Goal: Information Seeking & Learning: Learn about a topic

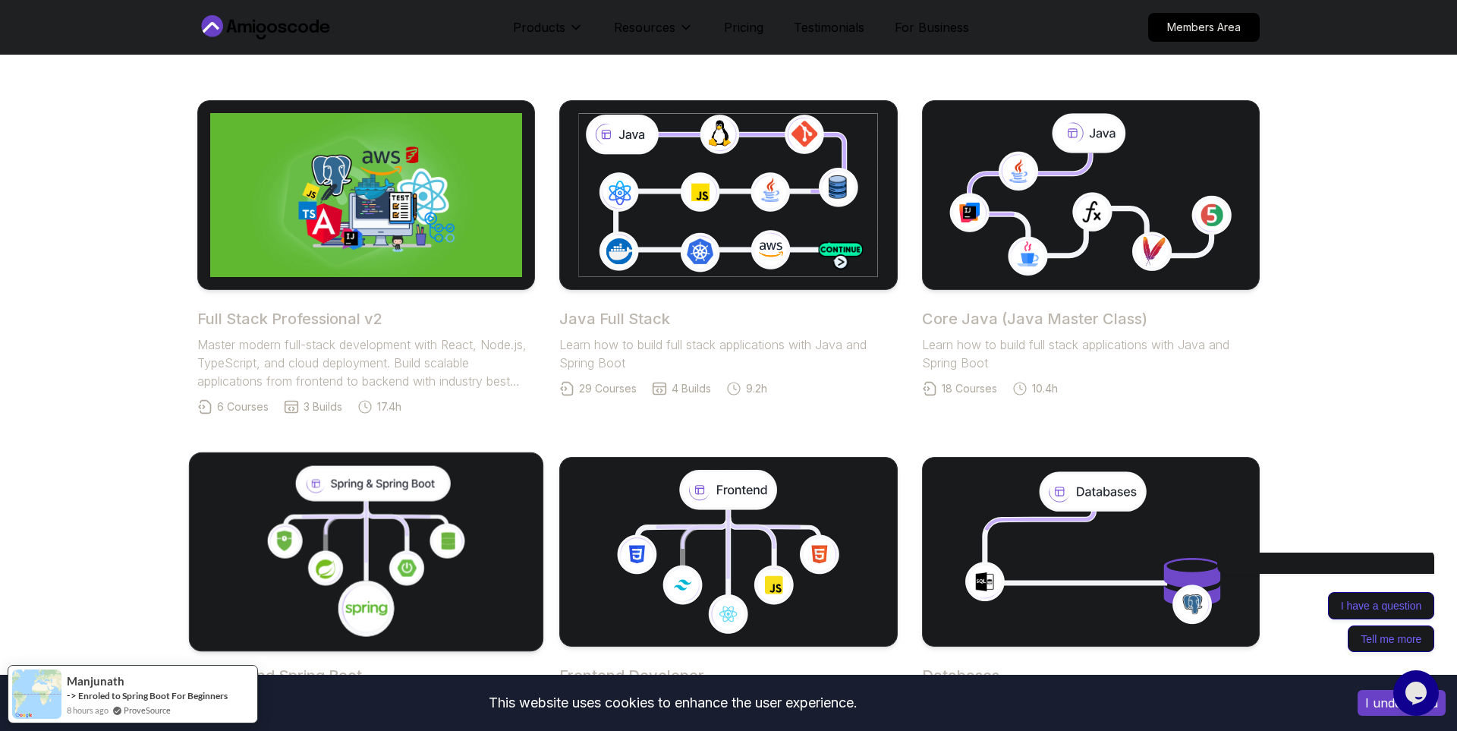
click at [390, 536] on icon at bounding box center [367, 552] width 328 height 172
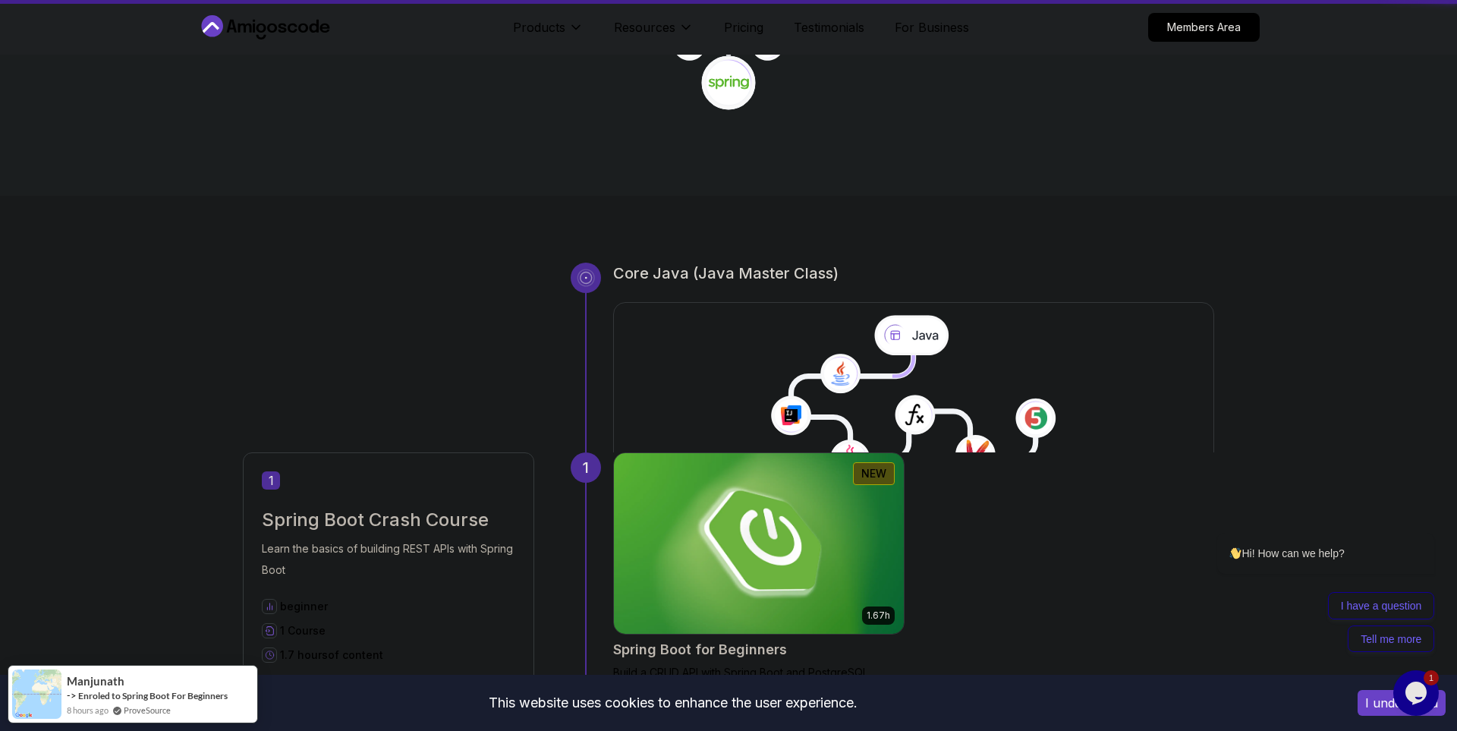
scroll to position [523, 0]
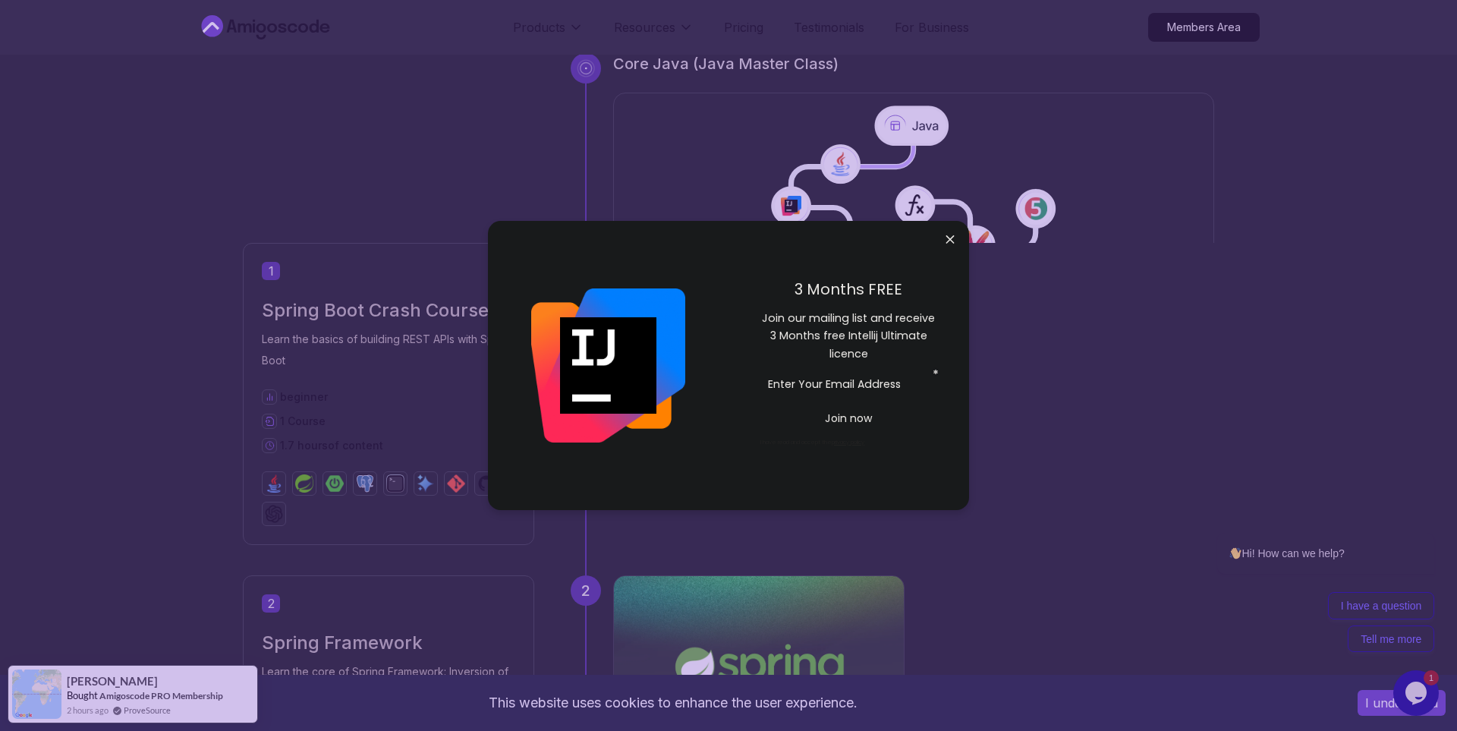
click at [888, 387] on input "email" at bounding box center [848, 383] width 177 height 27
type input "issa.berni03@gmail.com"
click at [859, 423] on p "Join now" at bounding box center [848, 417] width 145 height 15
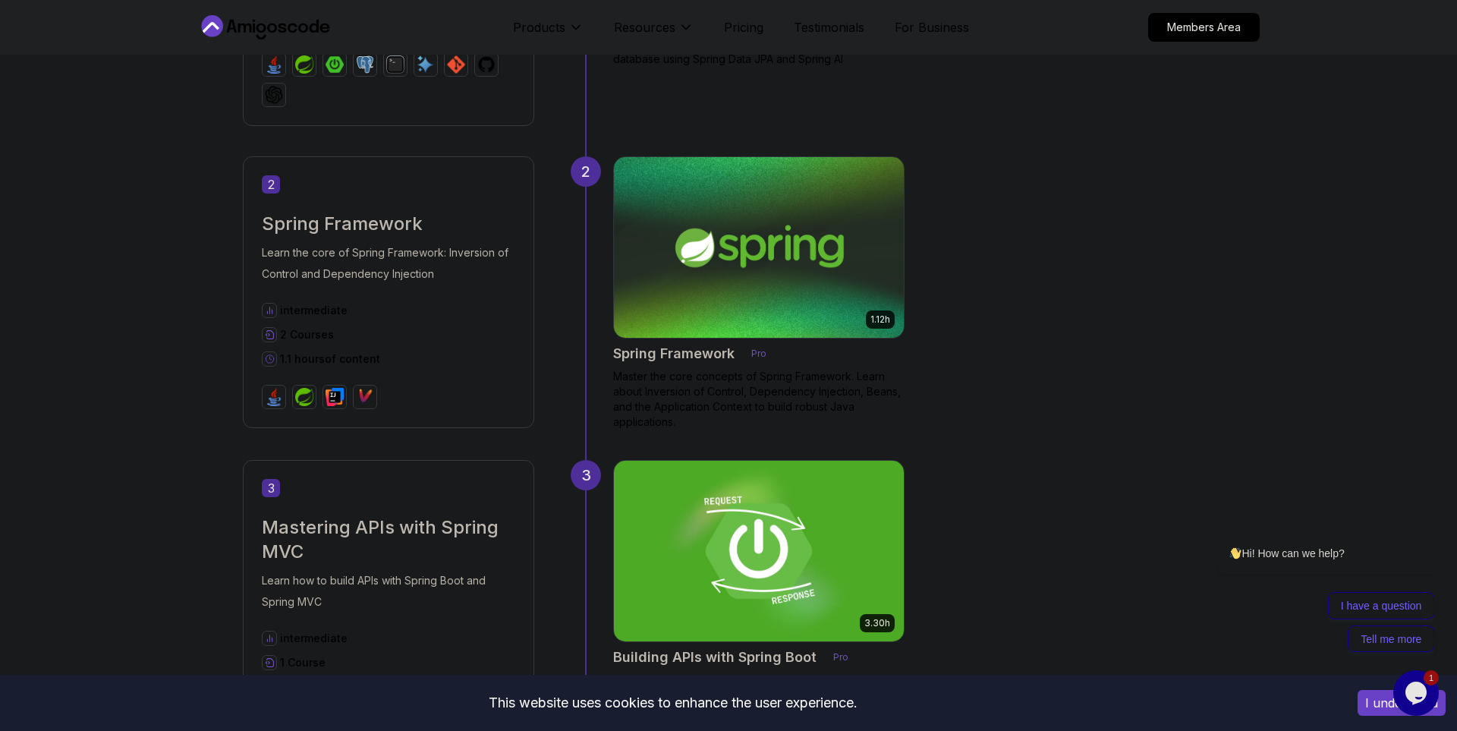
scroll to position [419, 0]
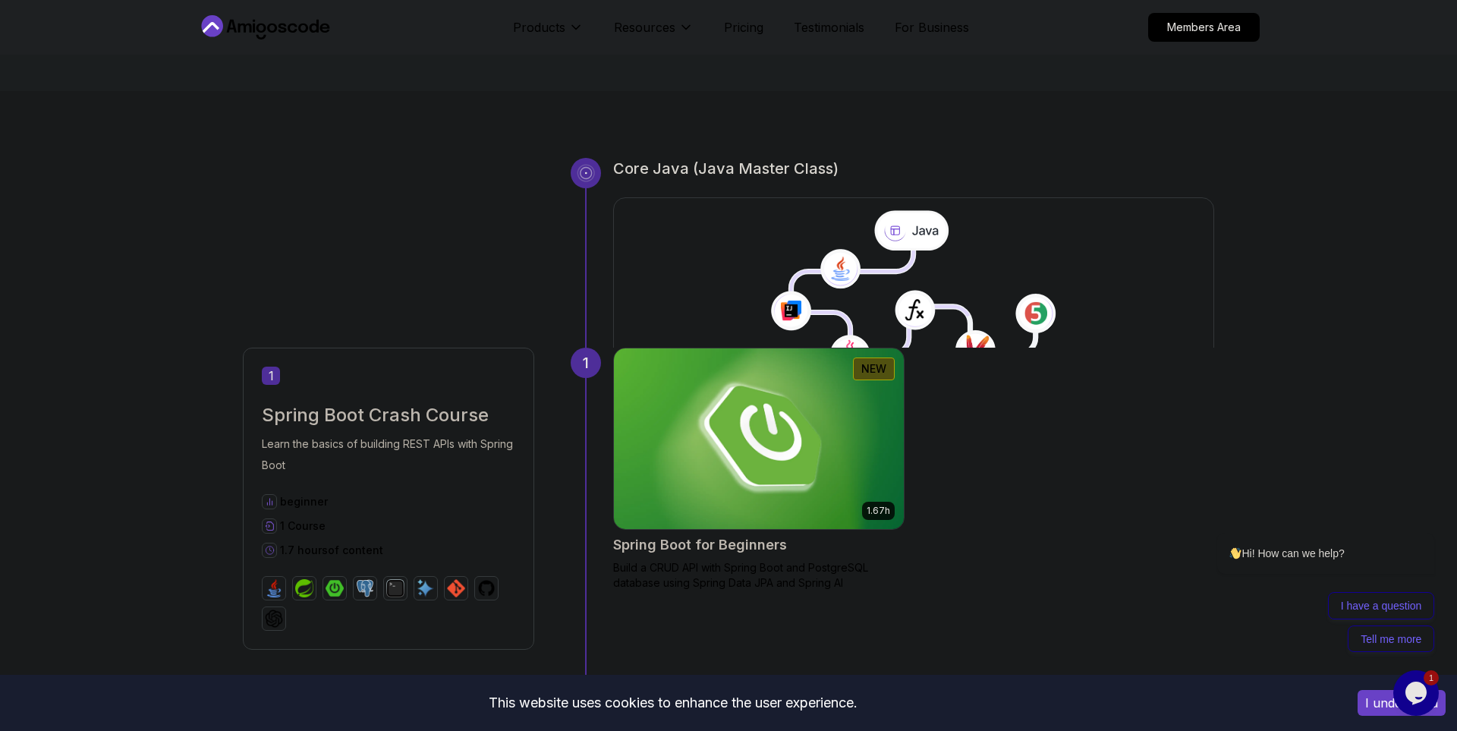
click at [722, 444] on img at bounding box center [758, 439] width 304 height 190
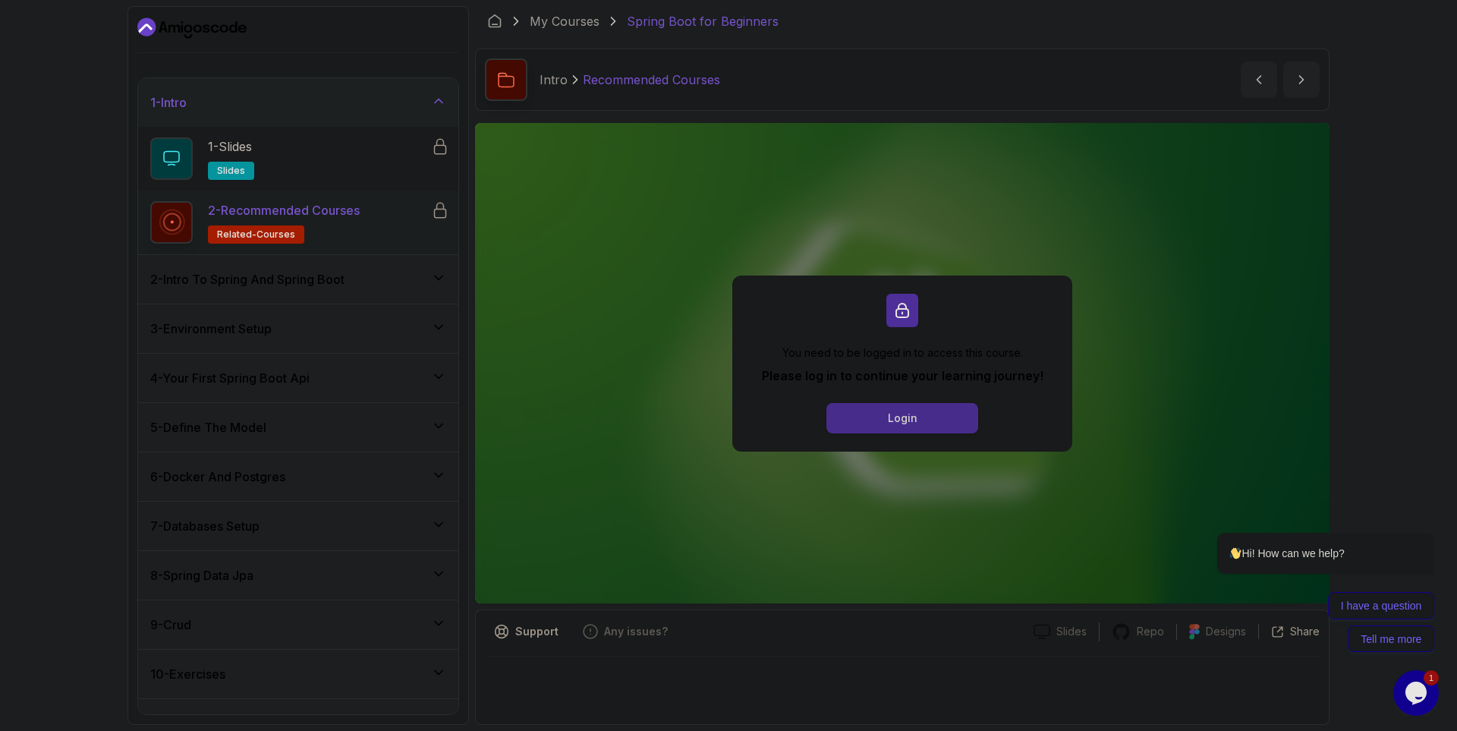
click at [903, 425] on div "Login" at bounding box center [903, 417] width 30 height 15
click at [875, 422] on button "Login" at bounding box center [902, 418] width 152 height 30
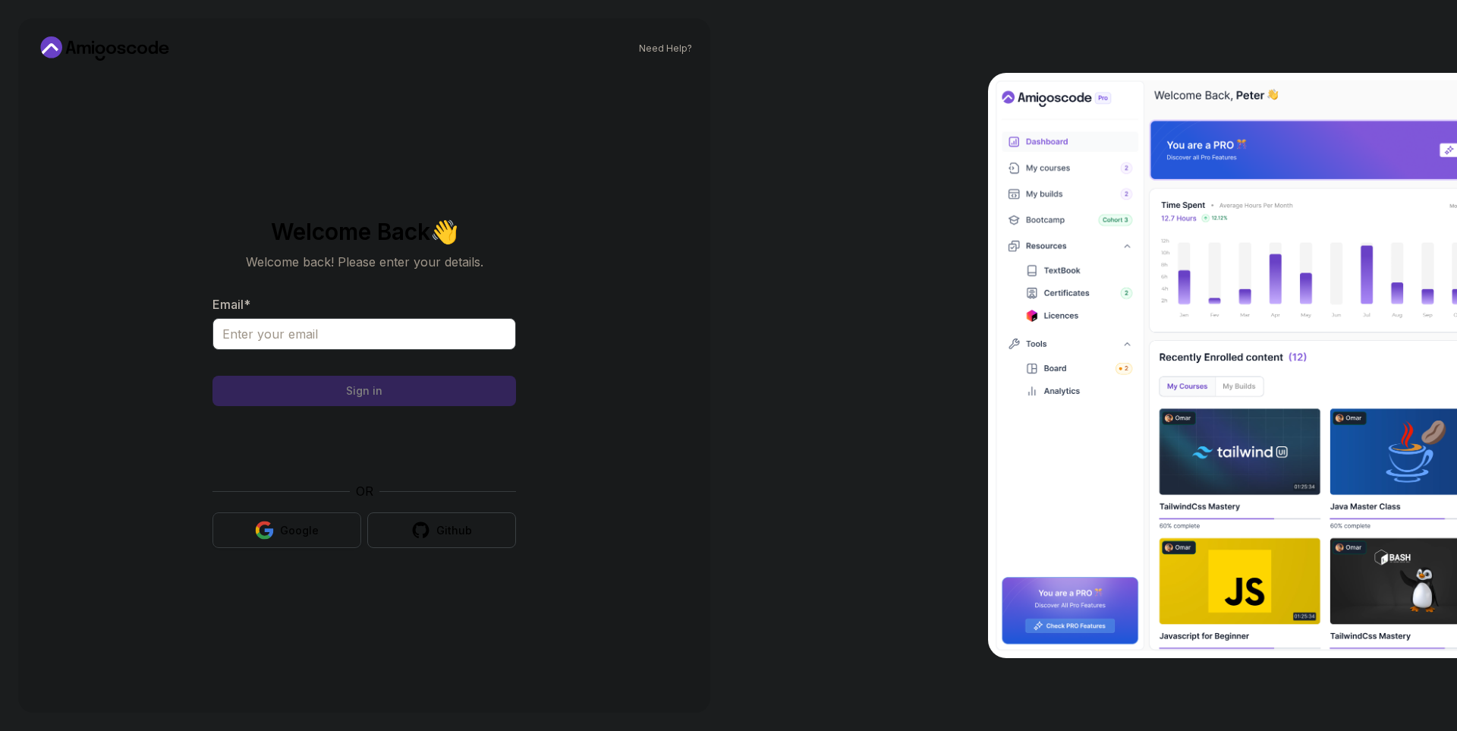
click at [305, 541] on button "Google" at bounding box center [286, 530] width 149 height 36
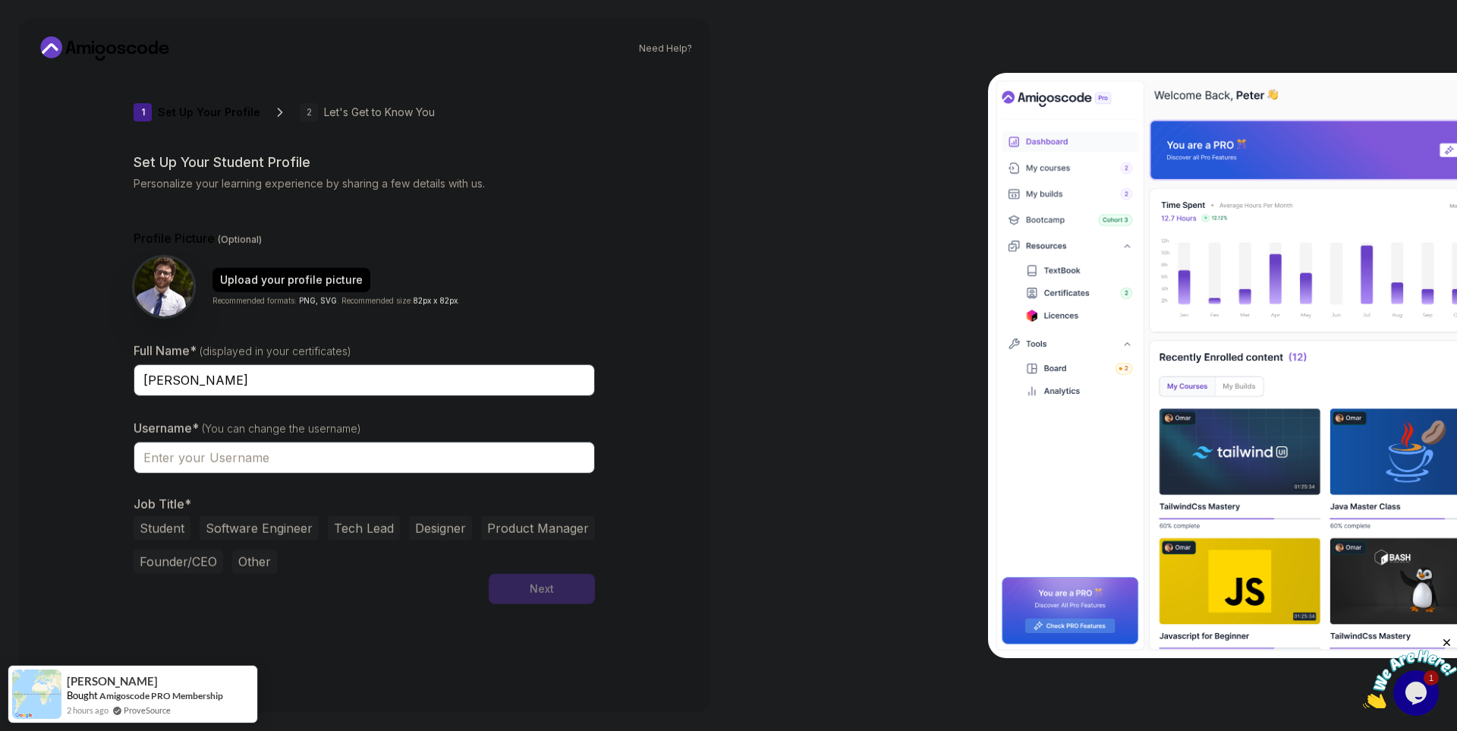
type input "fiercehummingbirdb9500"
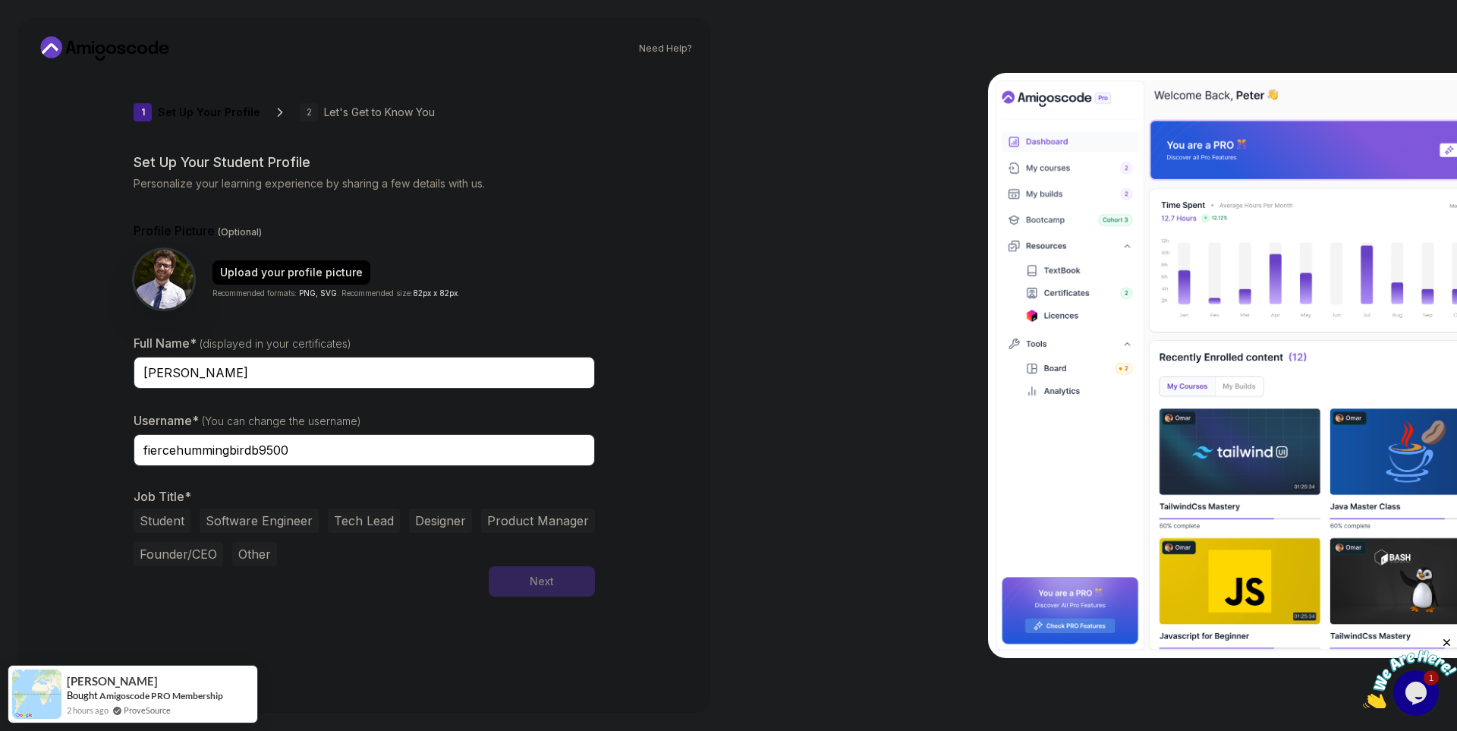
click at [160, 529] on button "Student" at bounding box center [162, 520] width 57 height 24
click at [521, 585] on button "Next" at bounding box center [542, 581] width 106 height 30
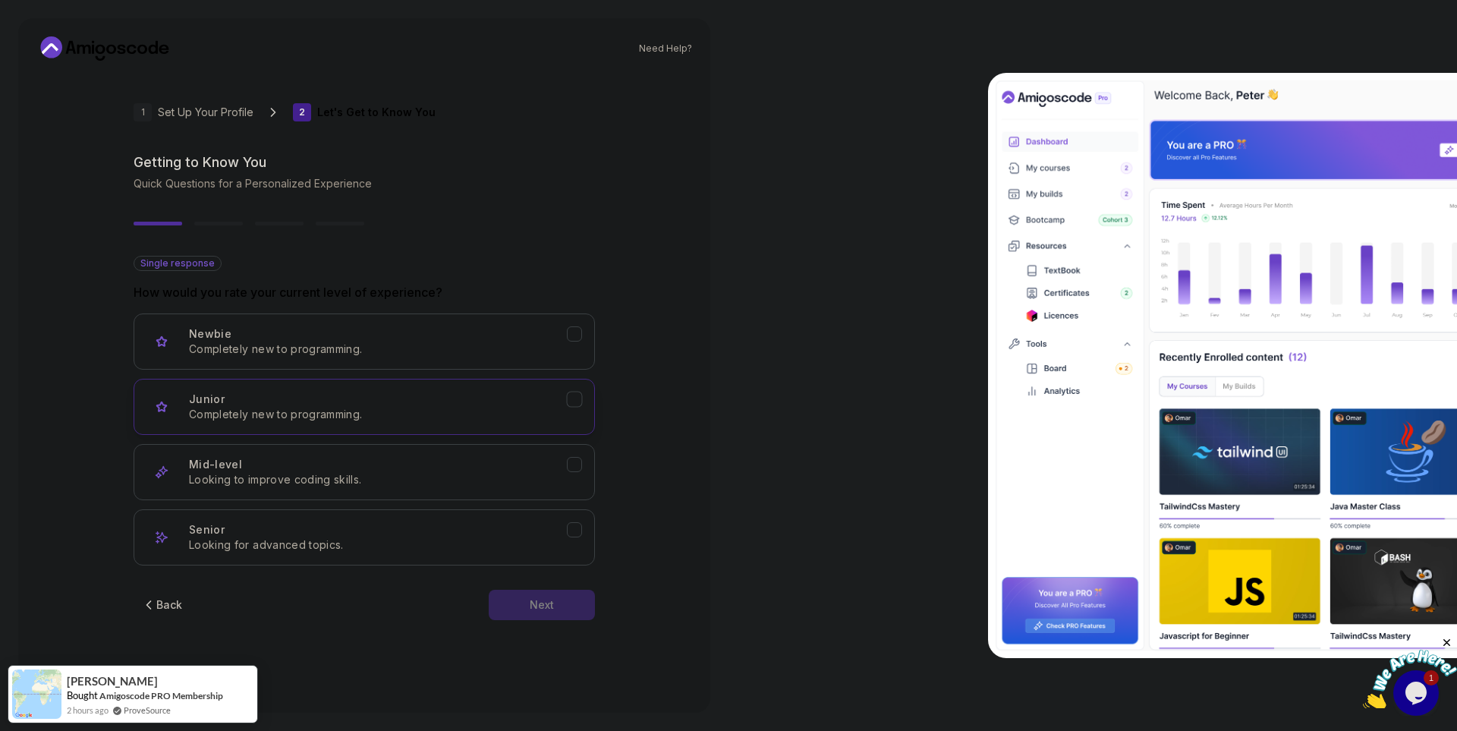
click at [498, 419] on p "Completely new to programming." at bounding box center [378, 414] width 378 height 15
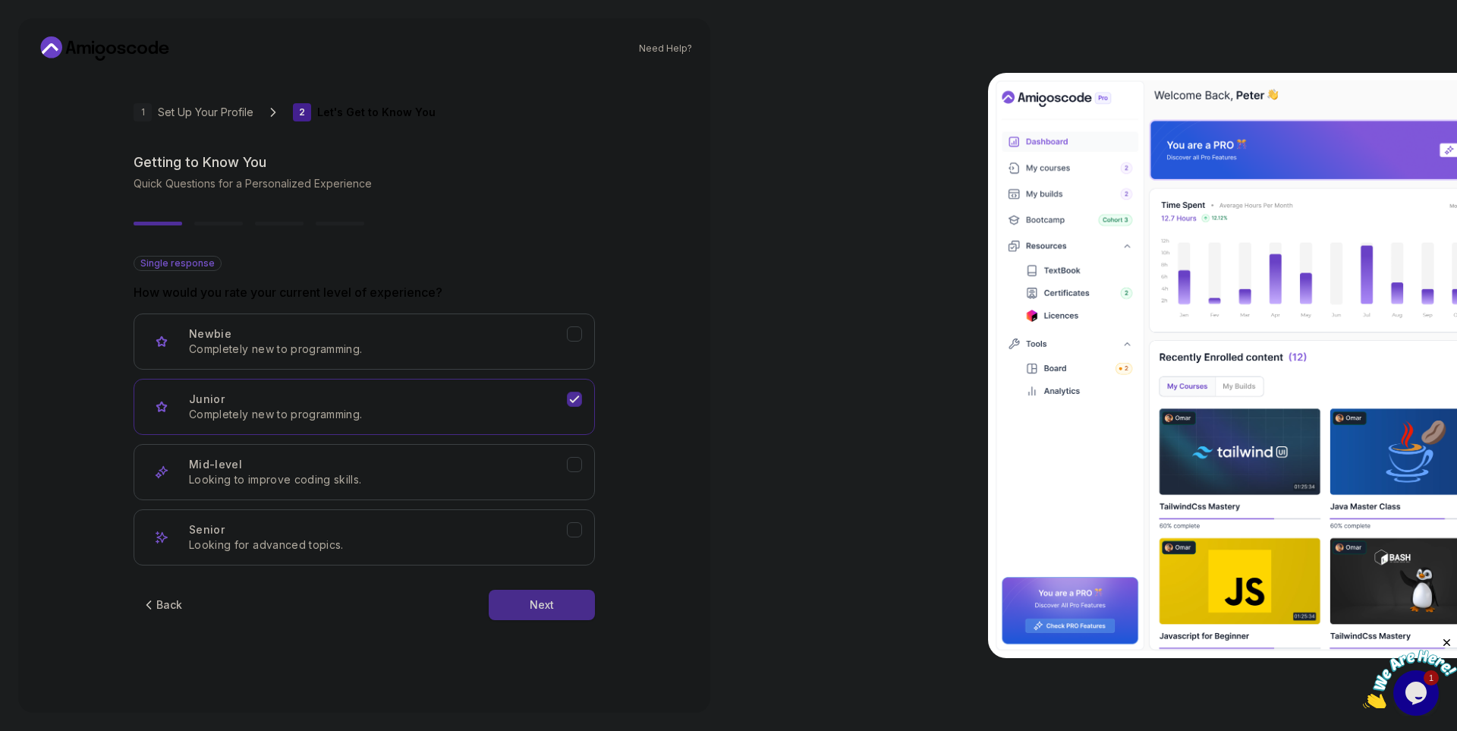
click at [553, 613] on button "Next" at bounding box center [542, 604] width 106 height 30
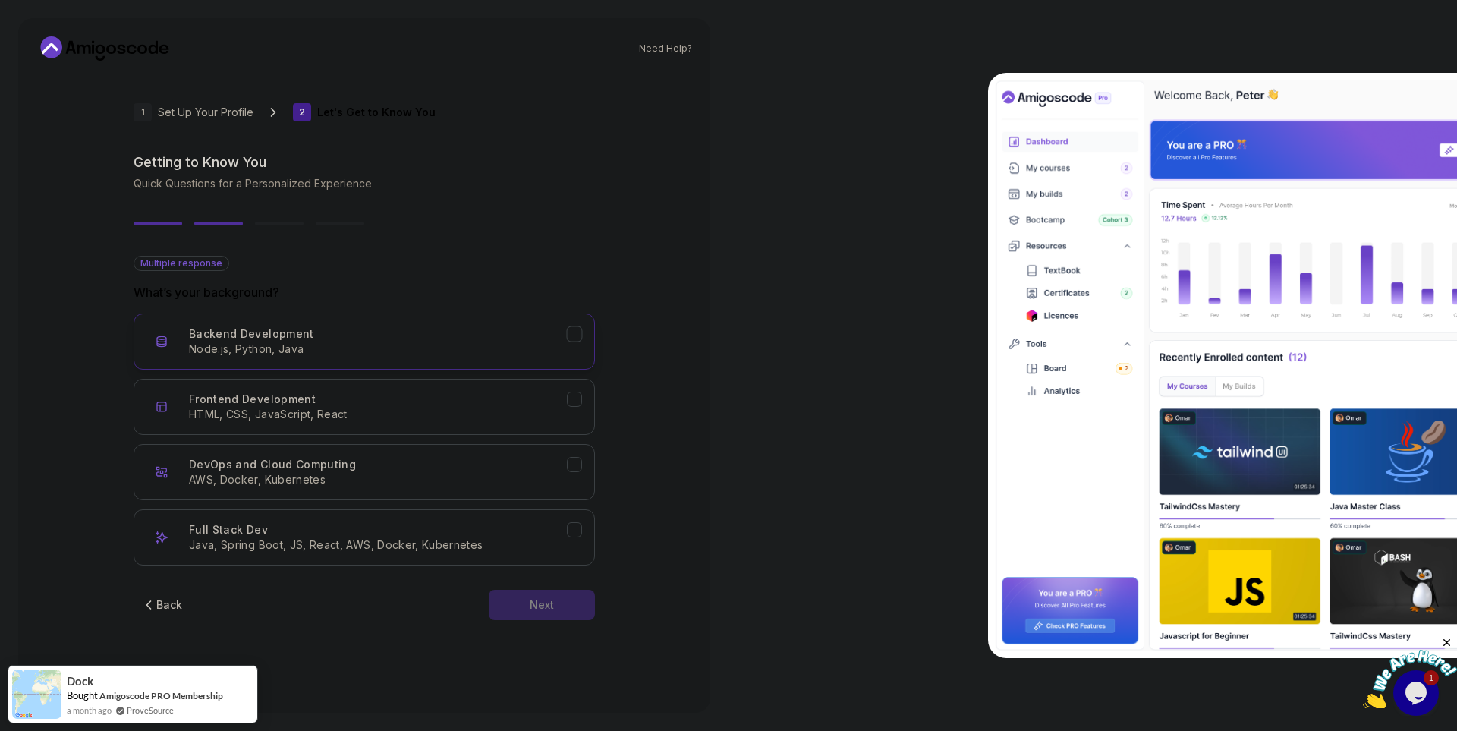
click at [393, 353] on p "Node.js, Python, Java" at bounding box center [378, 348] width 378 height 15
click at [503, 486] on p "AWS, Docker, Kubernetes" at bounding box center [378, 479] width 378 height 15
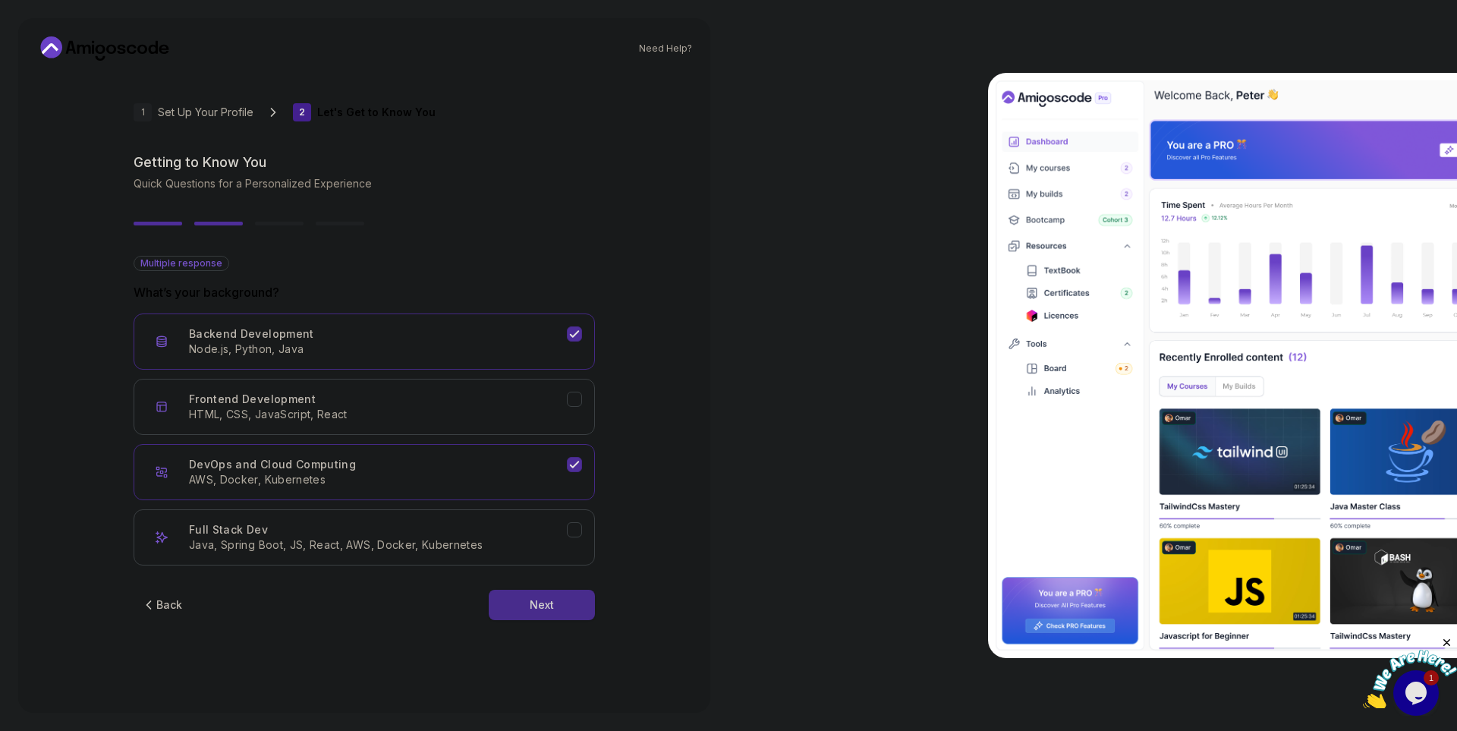
click at [560, 616] on button "Next" at bounding box center [542, 604] width 106 height 30
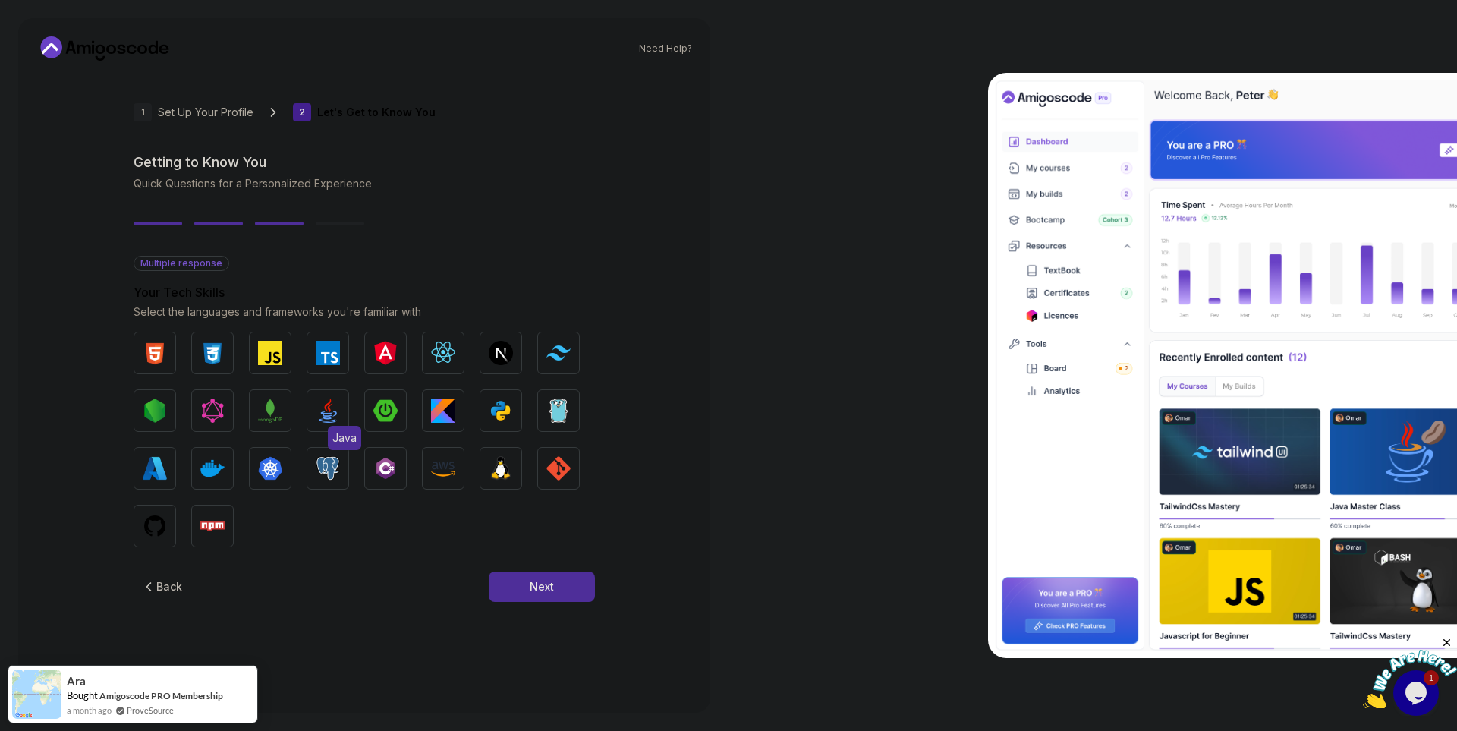
click at [332, 408] on img "button" at bounding box center [328, 410] width 24 height 24
click at [385, 413] on img "button" at bounding box center [385, 410] width 24 height 24
click at [322, 413] on img "button" at bounding box center [328, 410] width 24 height 24
click at [328, 413] on img "button" at bounding box center [328, 410] width 24 height 24
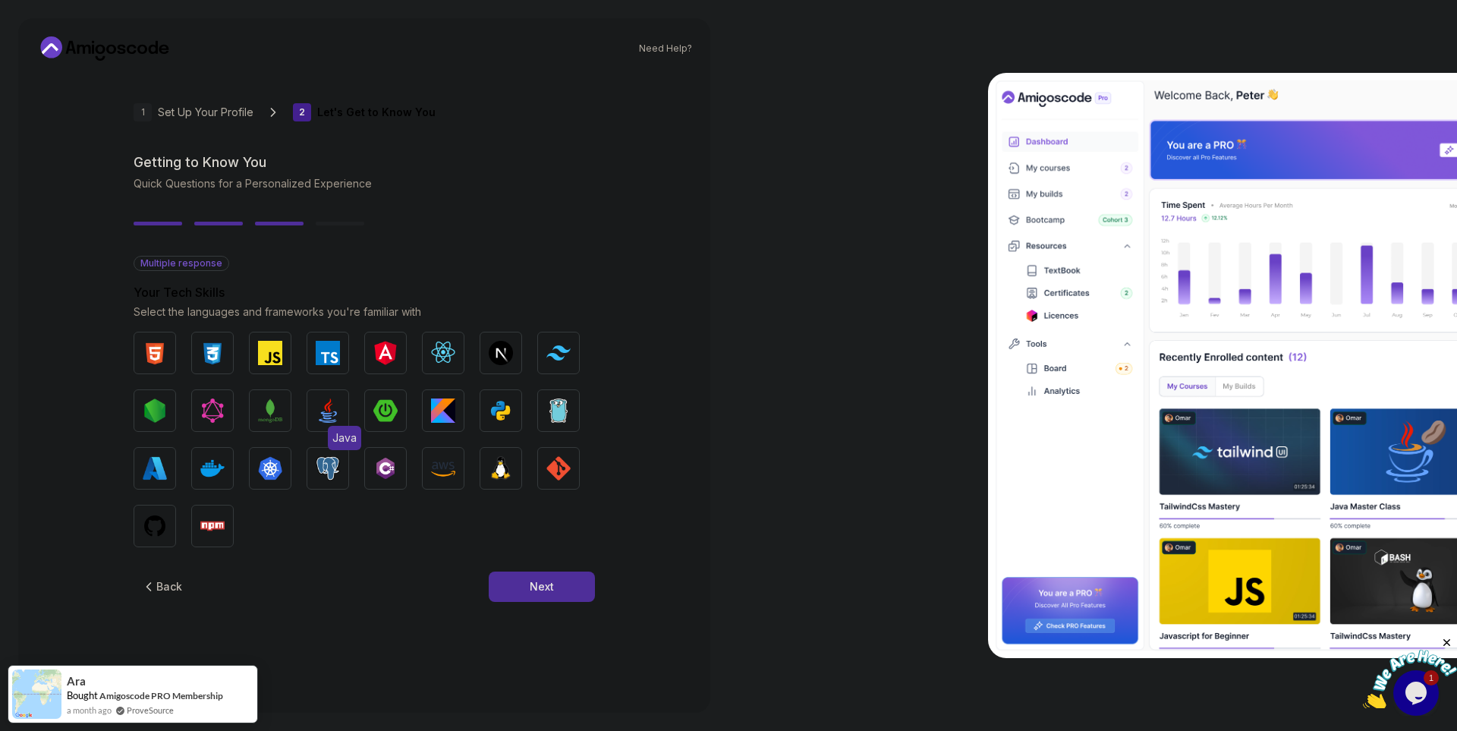
click at [328, 413] on img "button" at bounding box center [328, 410] width 24 height 24
click at [327, 413] on img "button" at bounding box center [328, 410] width 24 height 24
click at [575, 589] on button "Next" at bounding box center [542, 586] width 106 height 30
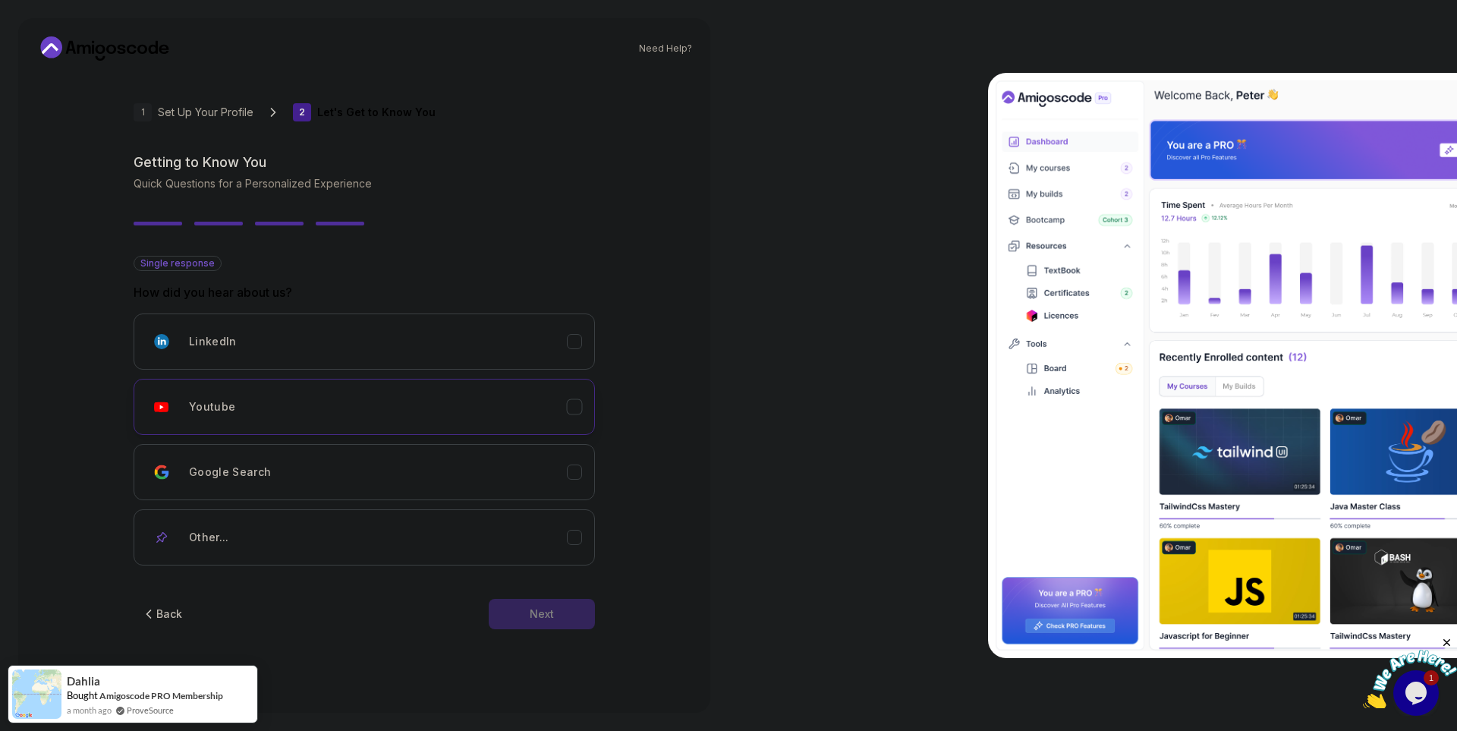
click at [407, 407] on div "Youtube" at bounding box center [378, 406] width 378 height 30
click at [541, 626] on button "Next" at bounding box center [542, 614] width 106 height 30
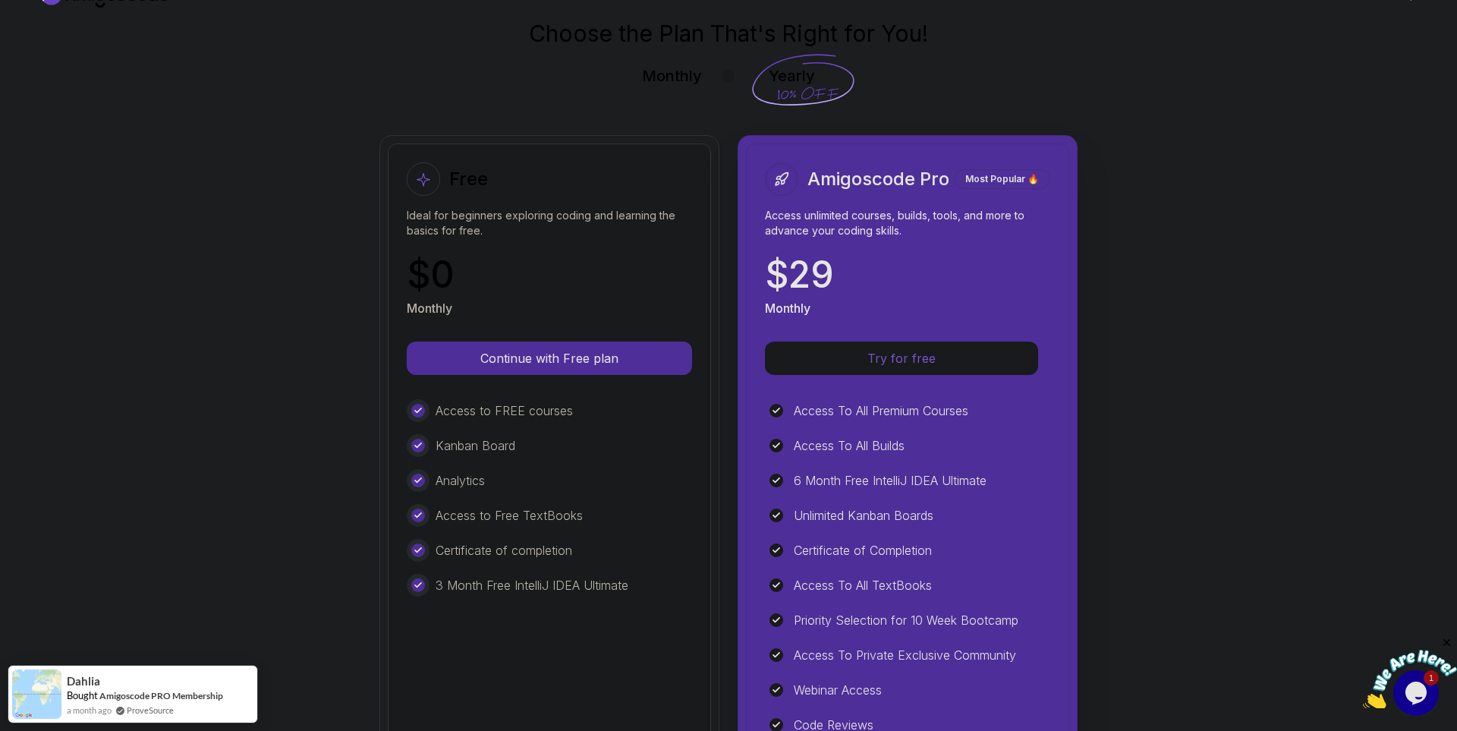
scroll to position [91, 0]
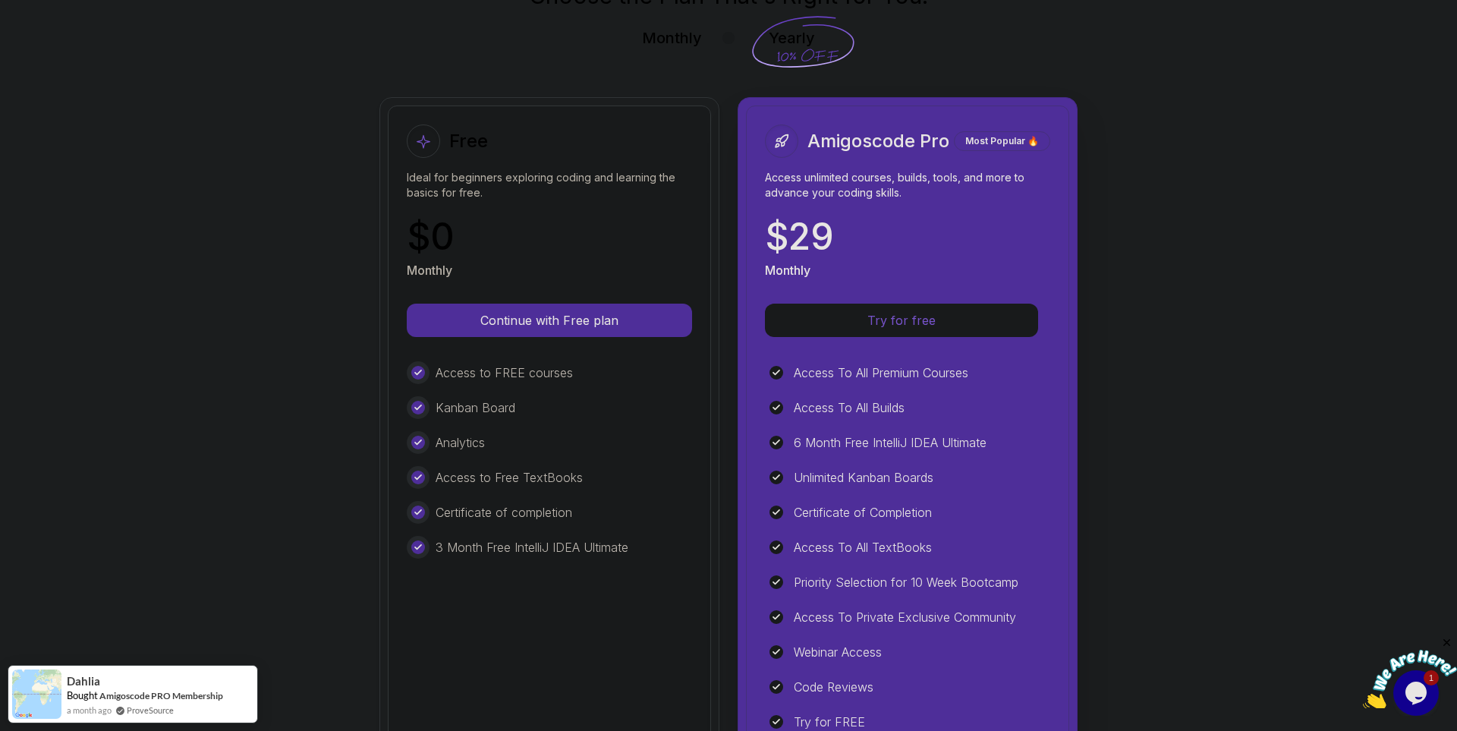
click at [594, 562] on div "Free Ideal for beginners exploring coding and learning the basics for free. $ 0…" at bounding box center [549, 463] width 323 height 716
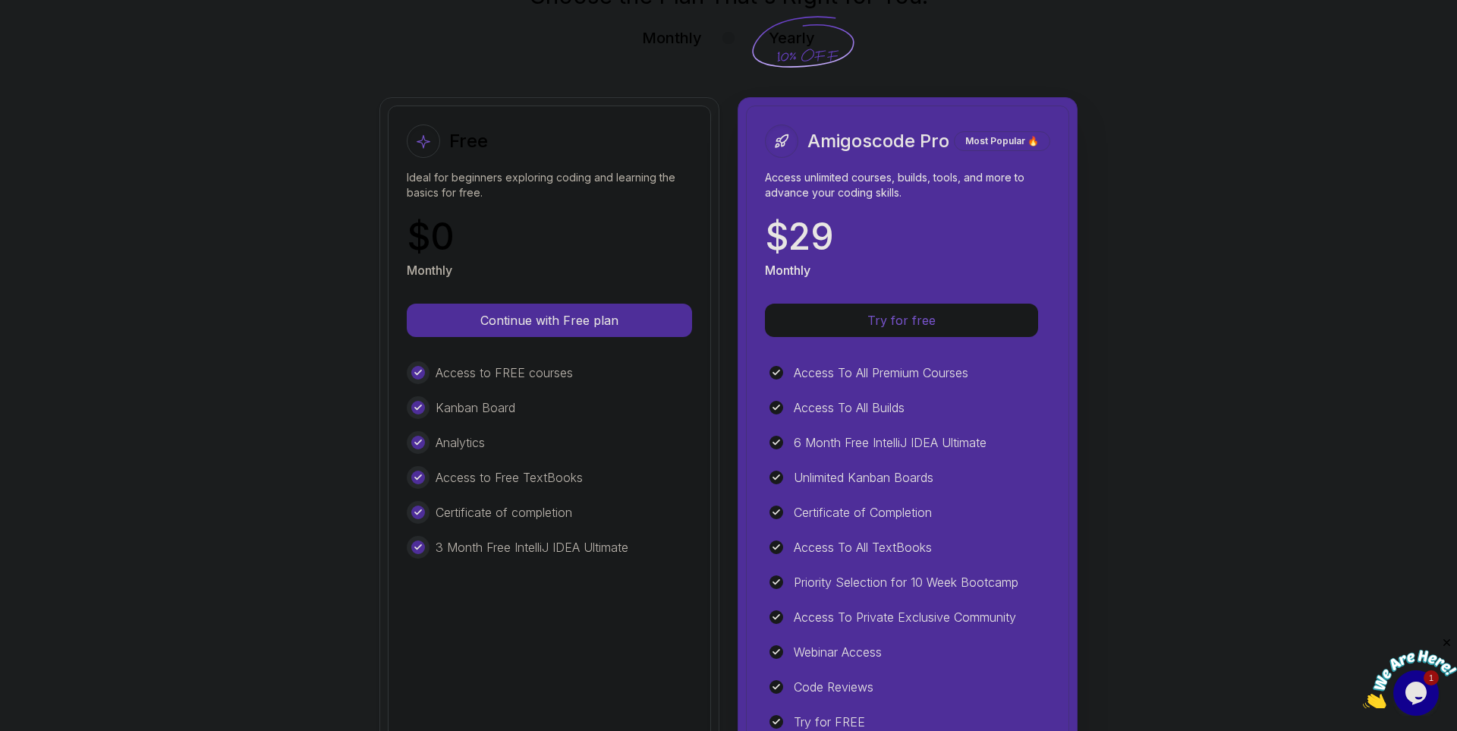
click at [423, 155] on div at bounding box center [423, 140] width 33 height 33
click at [537, 327] on p "Continue with Free plan" at bounding box center [549, 320] width 237 height 17
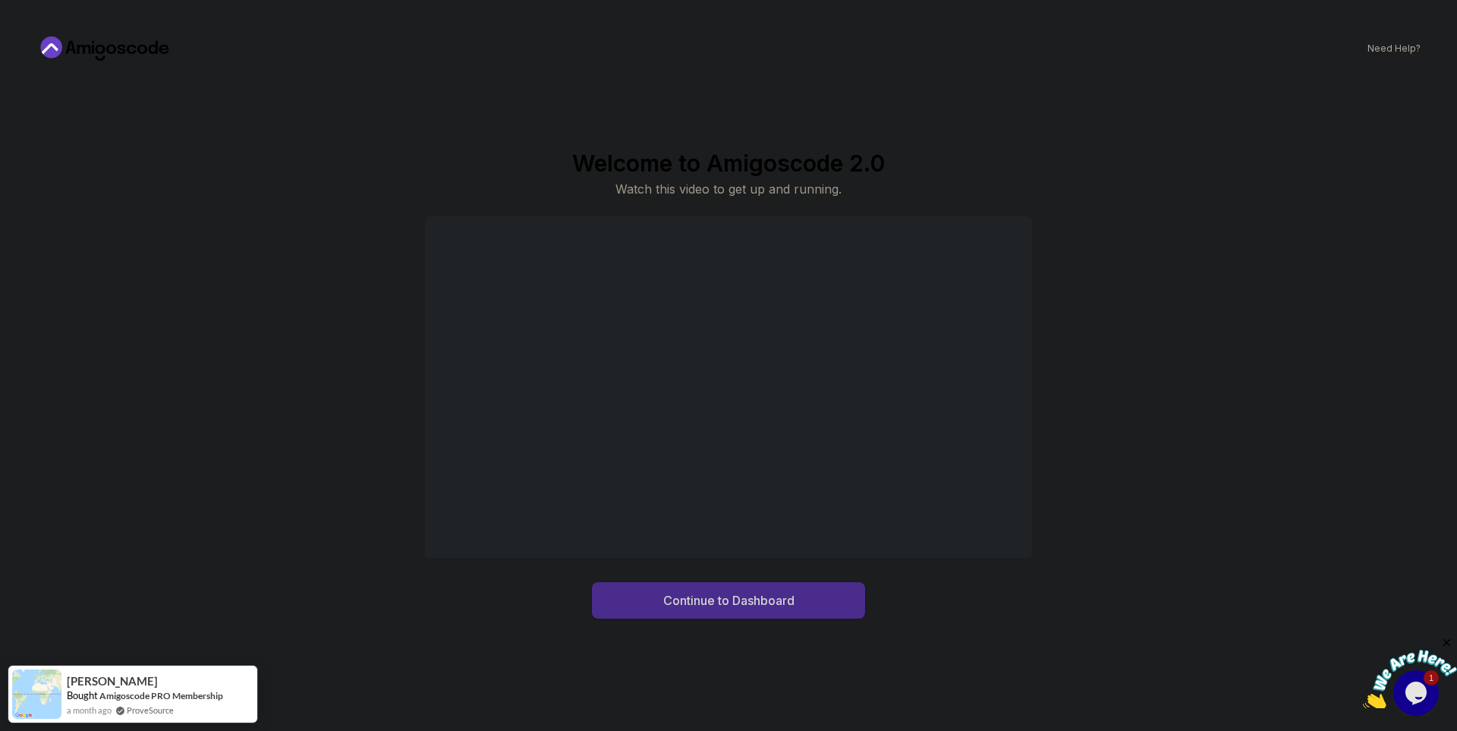
click at [815, 604] on button "Continue to Dashboard" at bounding box center [728, 600] width 273 height 36
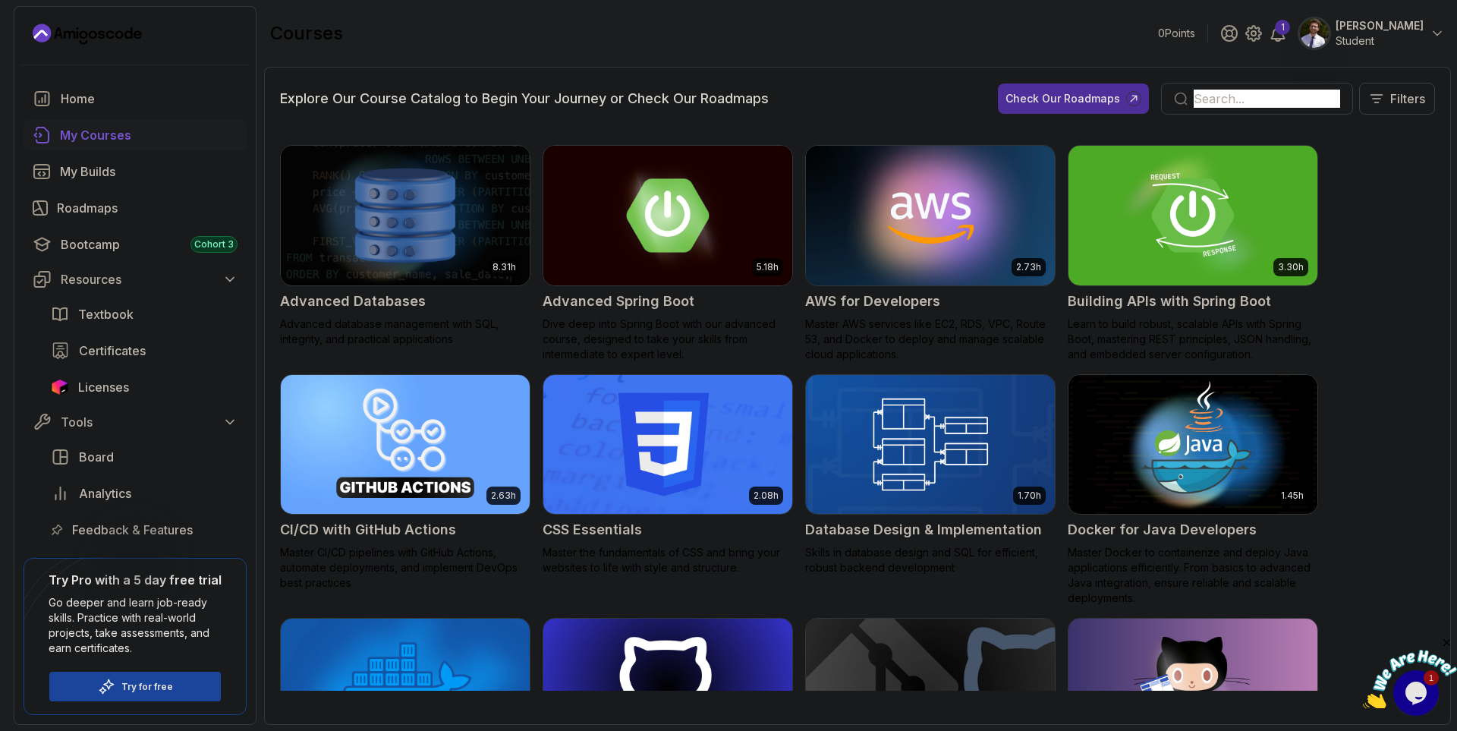
click at [1449, 643] on icon "Close" at bounding box center [1447, 643] width 14 height 14
click at [144, 103] on div "Home" at bounding box center [149, 99] width 177 height 18
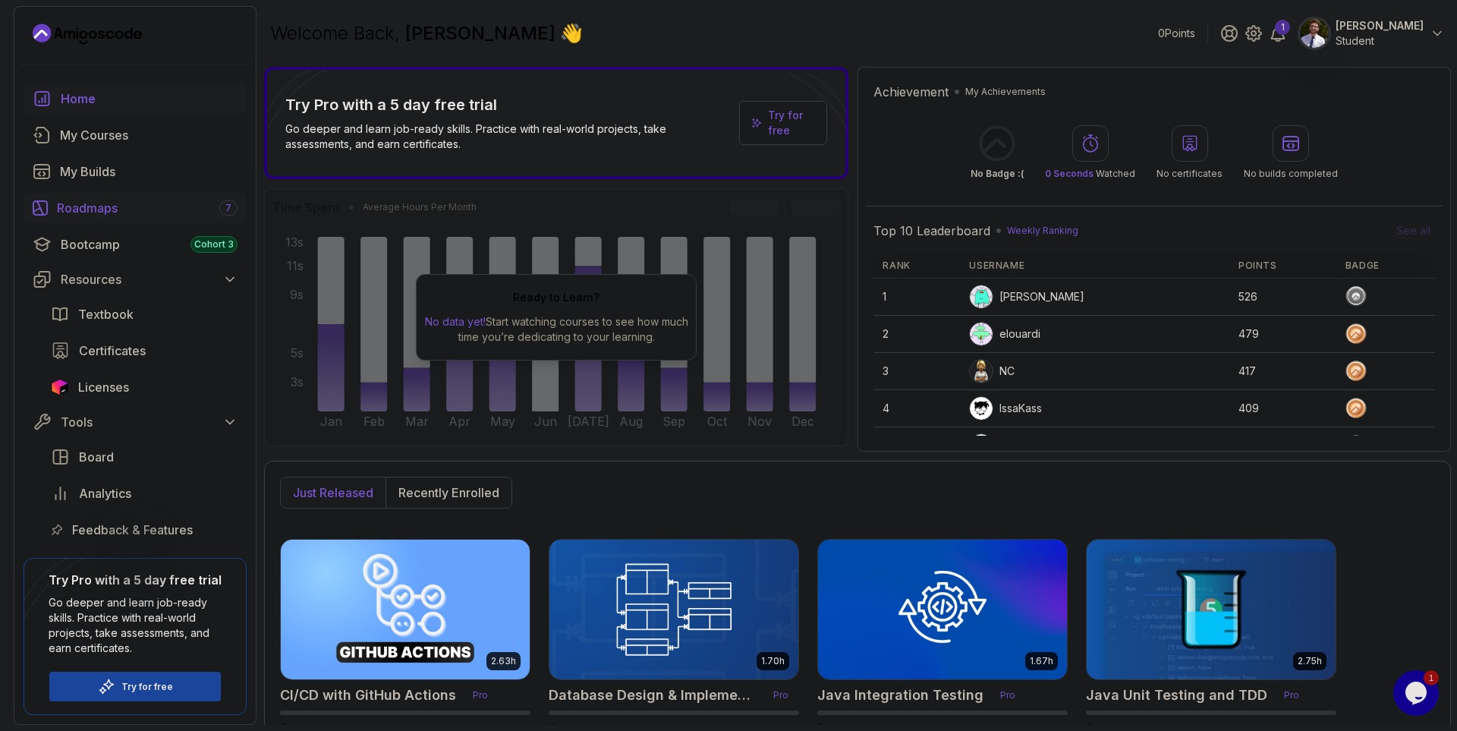
click at [106, 220] on link "Roadmaps 7" at bounding box center [135, 208] width 223 height 30
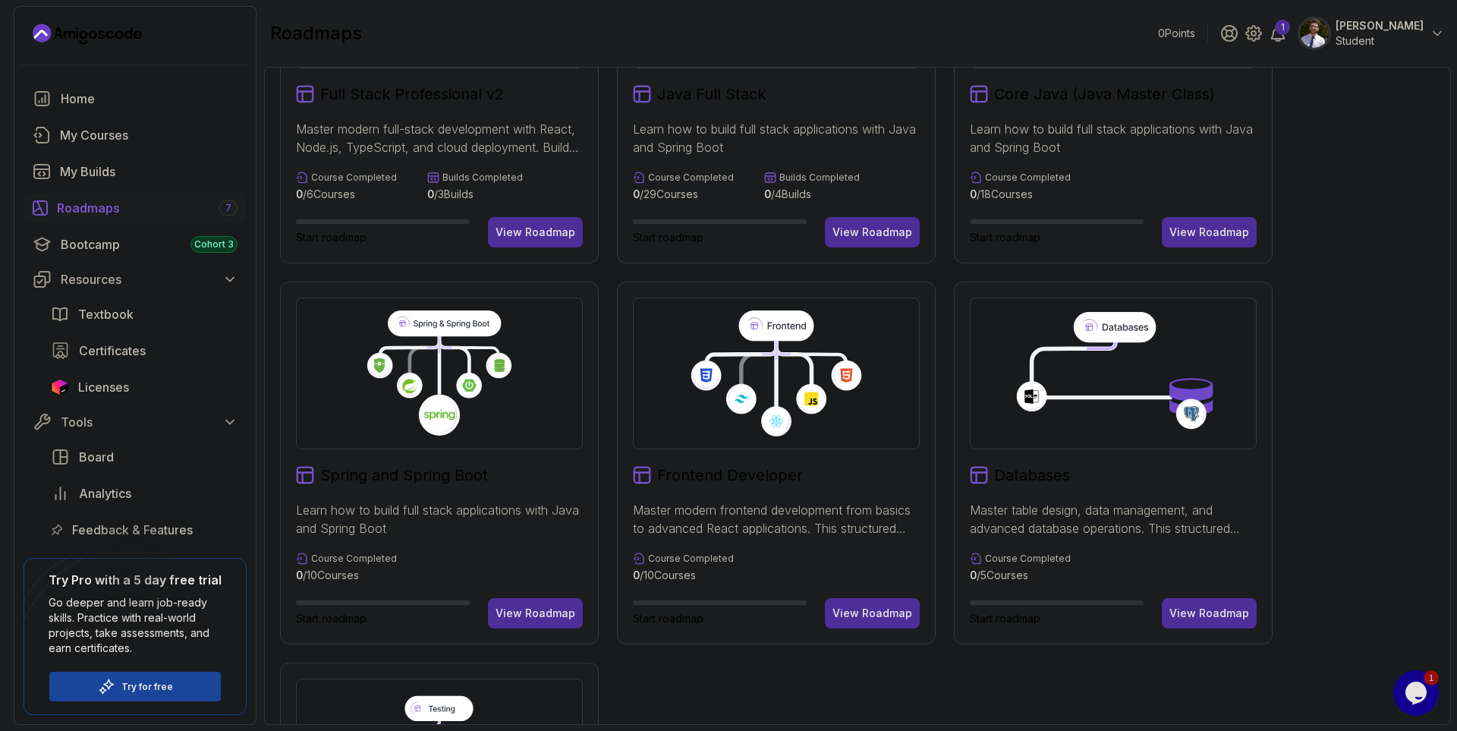
scroll to position [364, 0]
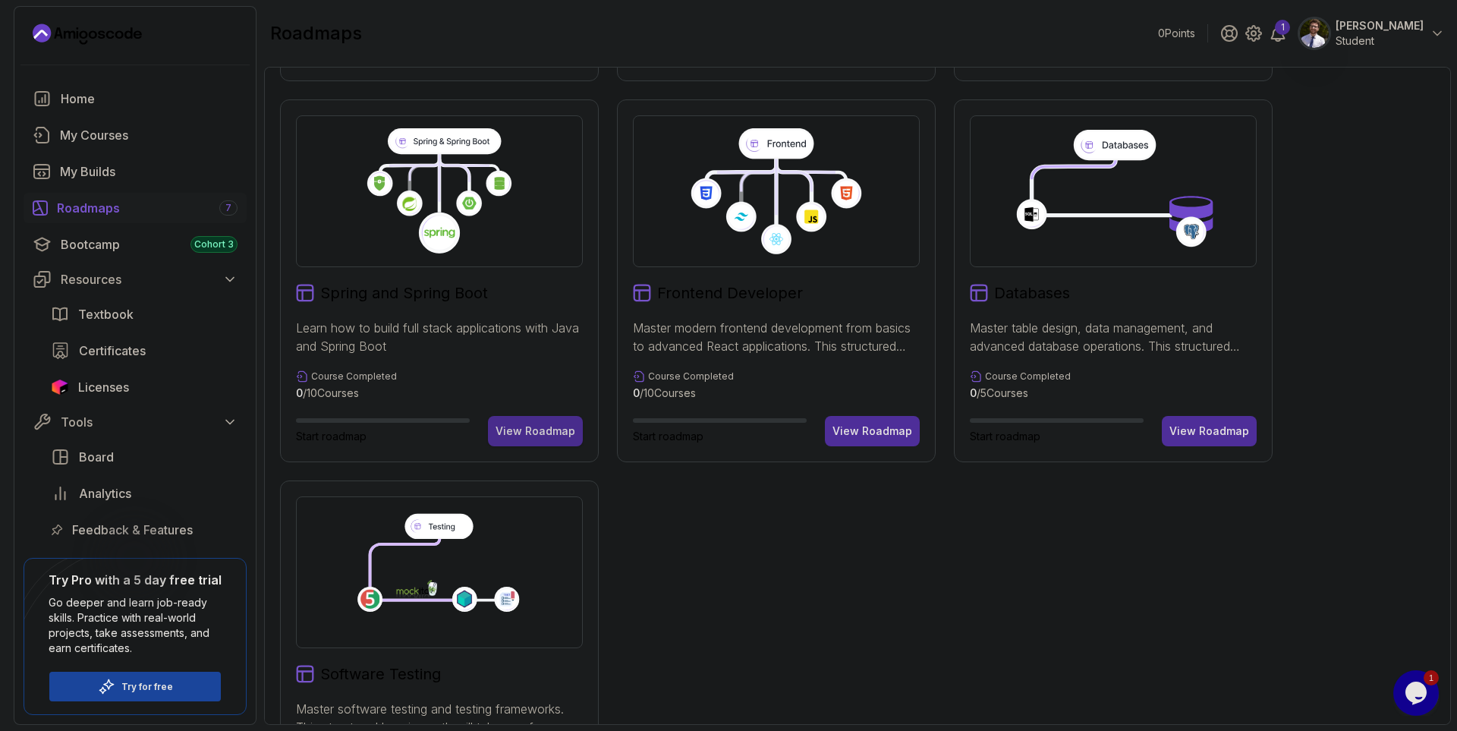
click at [525, 429] on div "View Roadmap" at bounding box center [535, 430] width 80 height 15
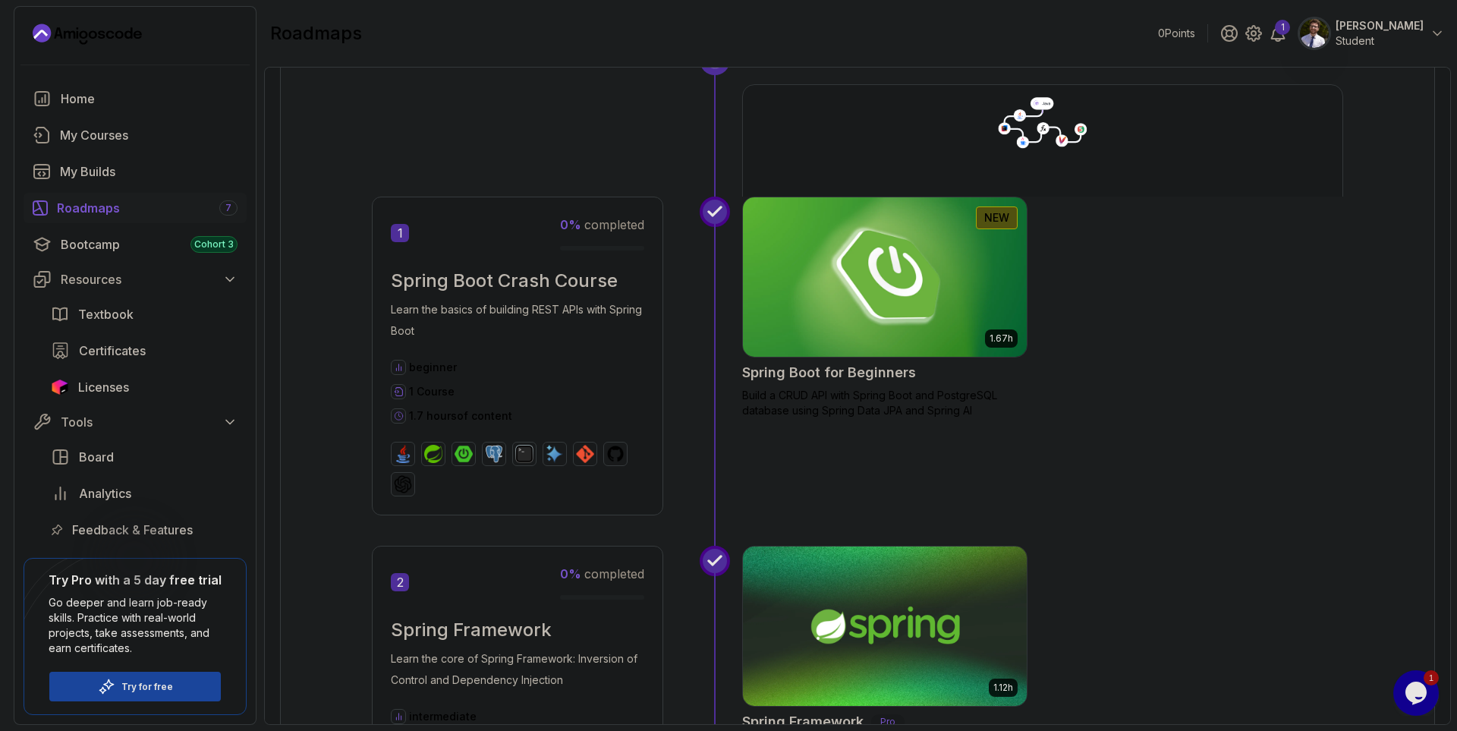
scroll to position [197, 0]
click at [866, 309] on img at bounding box center [885, 277] width 298 height 167
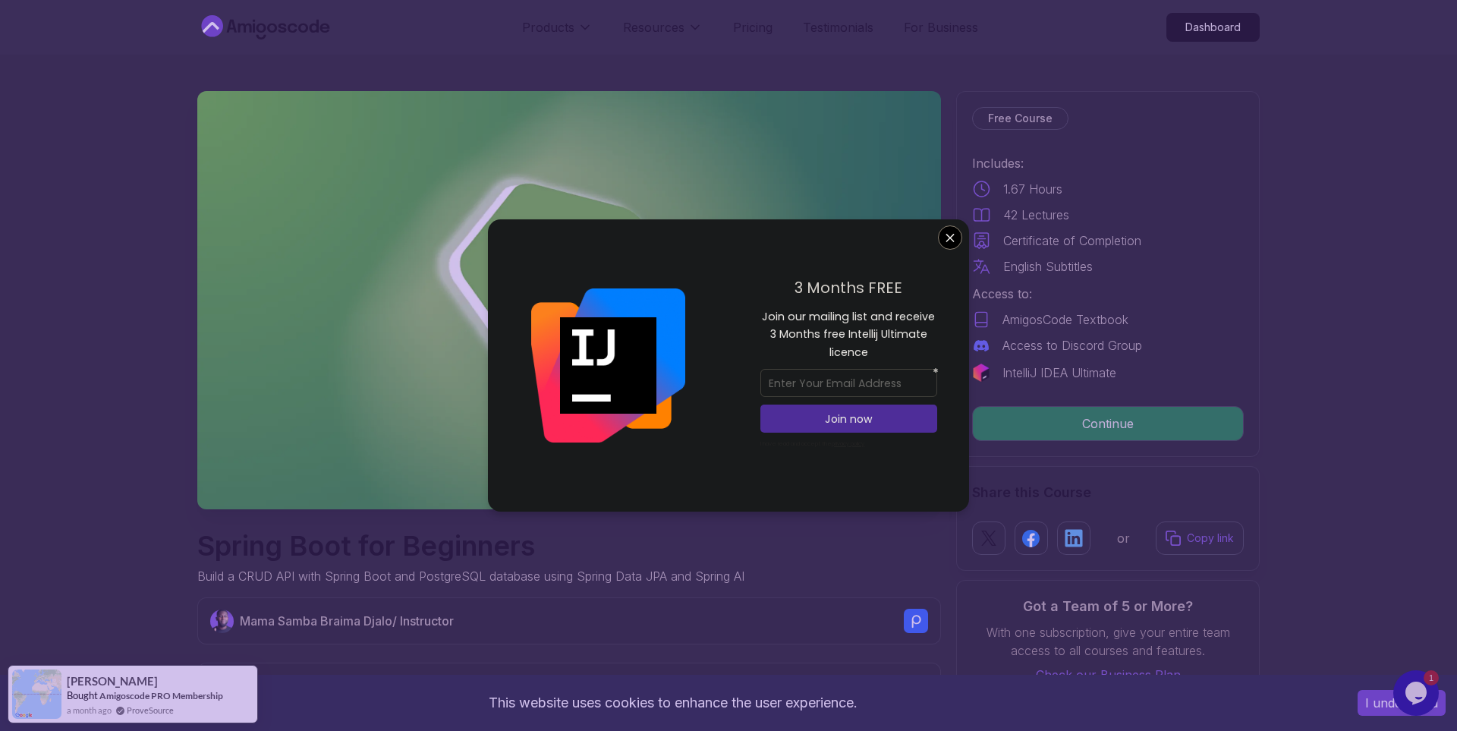
scroll to position [314, 0]
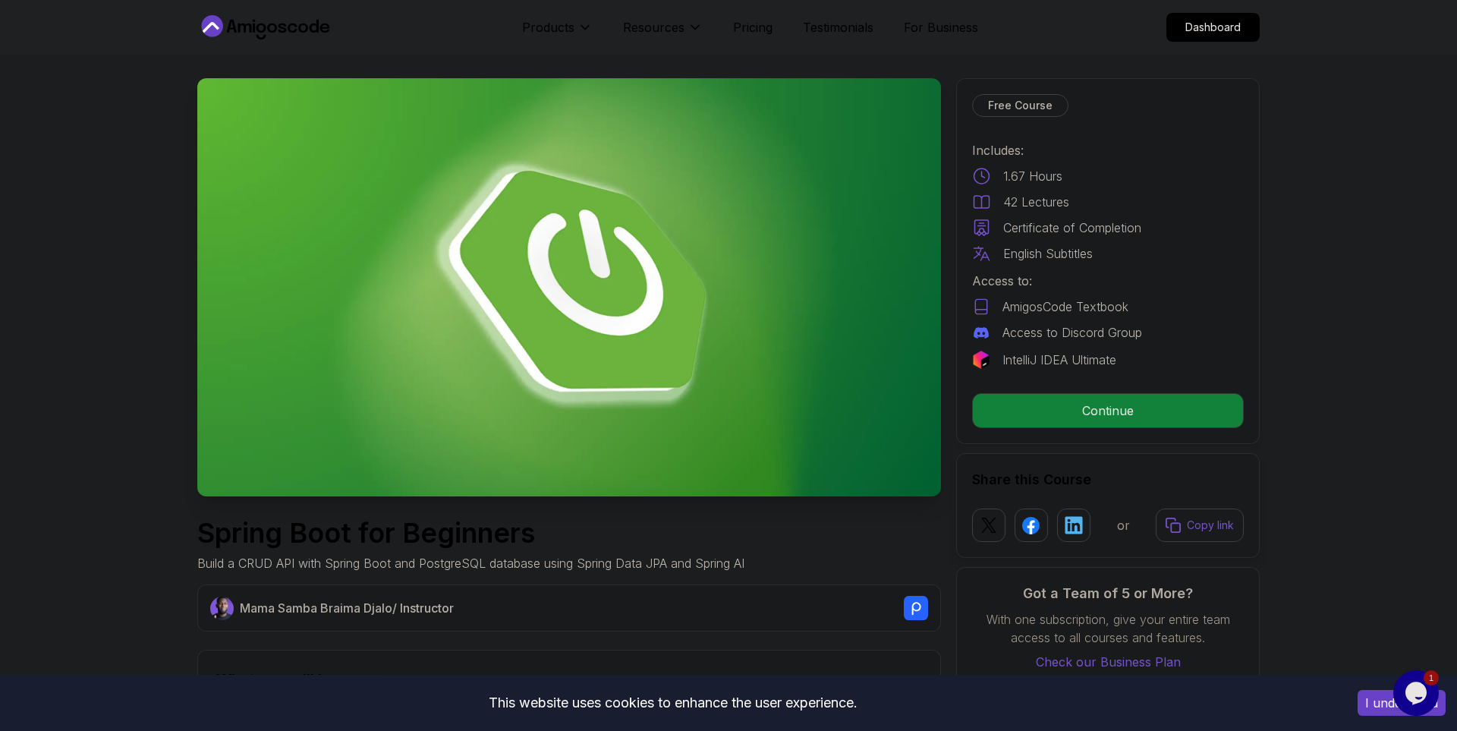
scroll to position [0, 0]
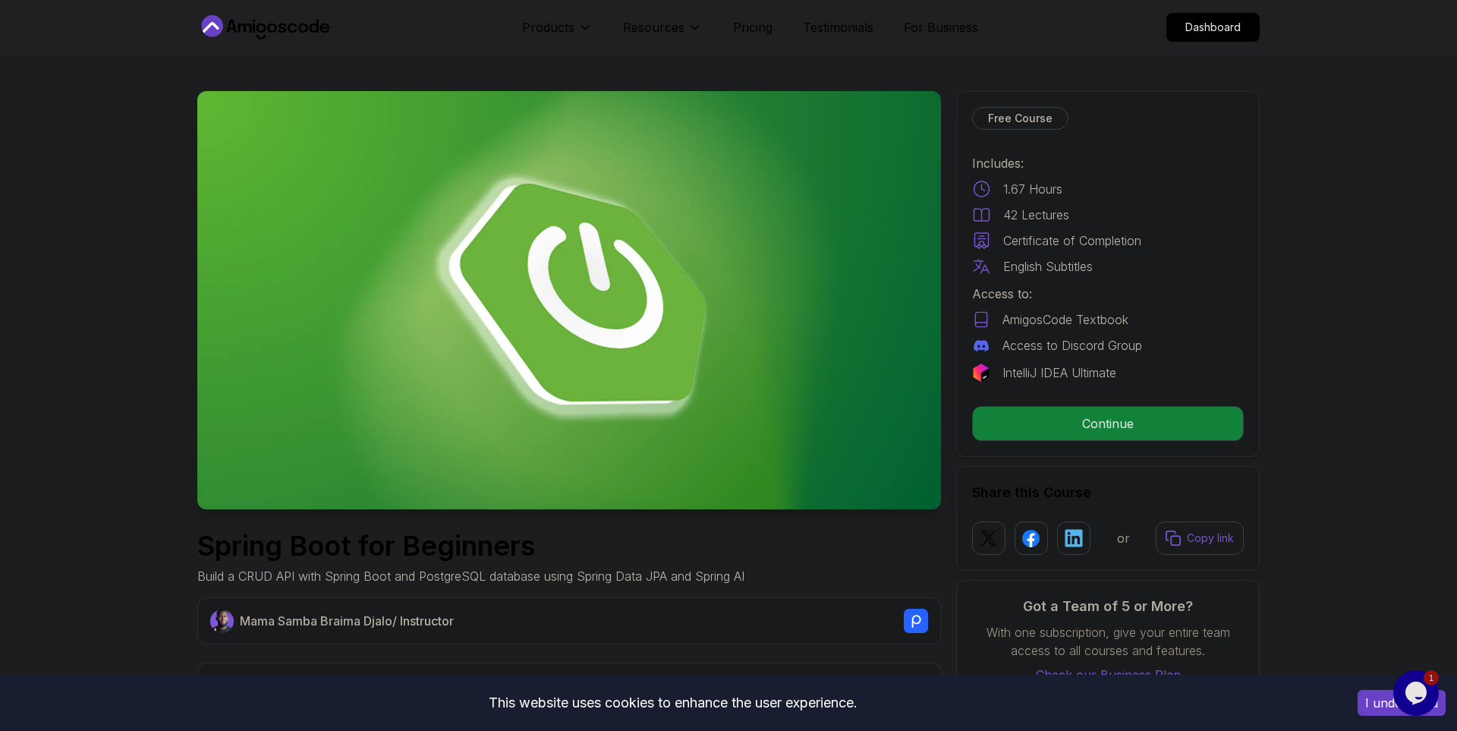
click at [788, 279] on img at bounding box center [568, 300] width 743 height 418
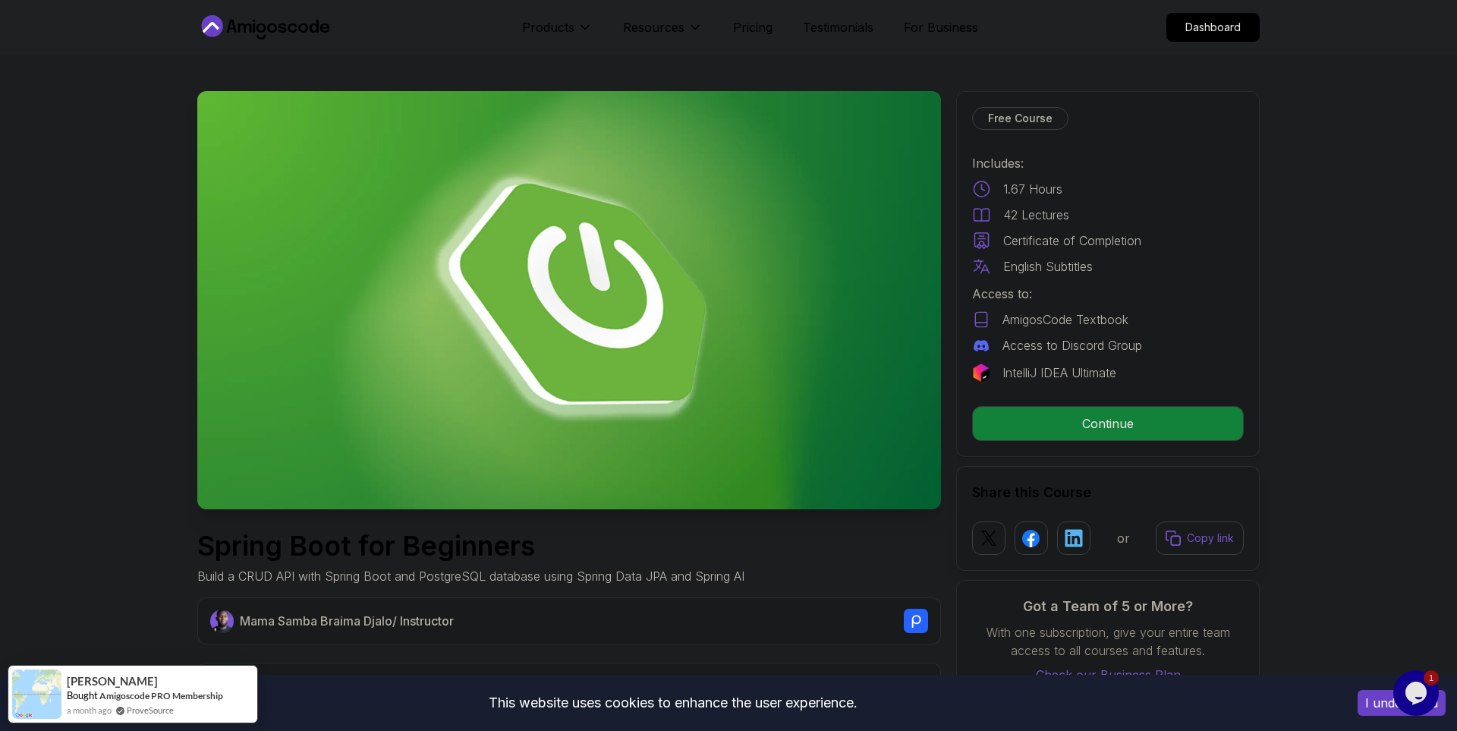
click at [543, 359] on img at bounding box center [568, 300] width 743 height 418
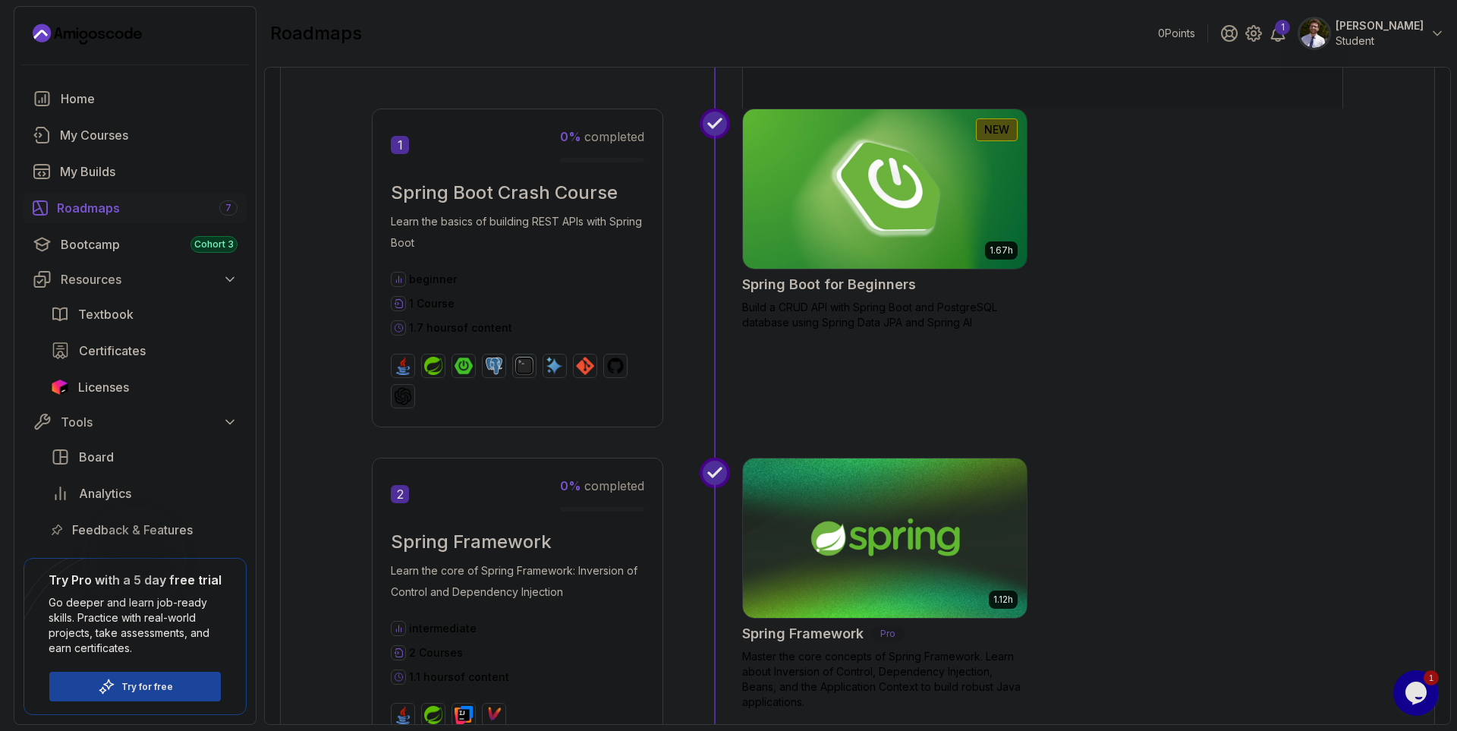
scroll to position [364, 0]
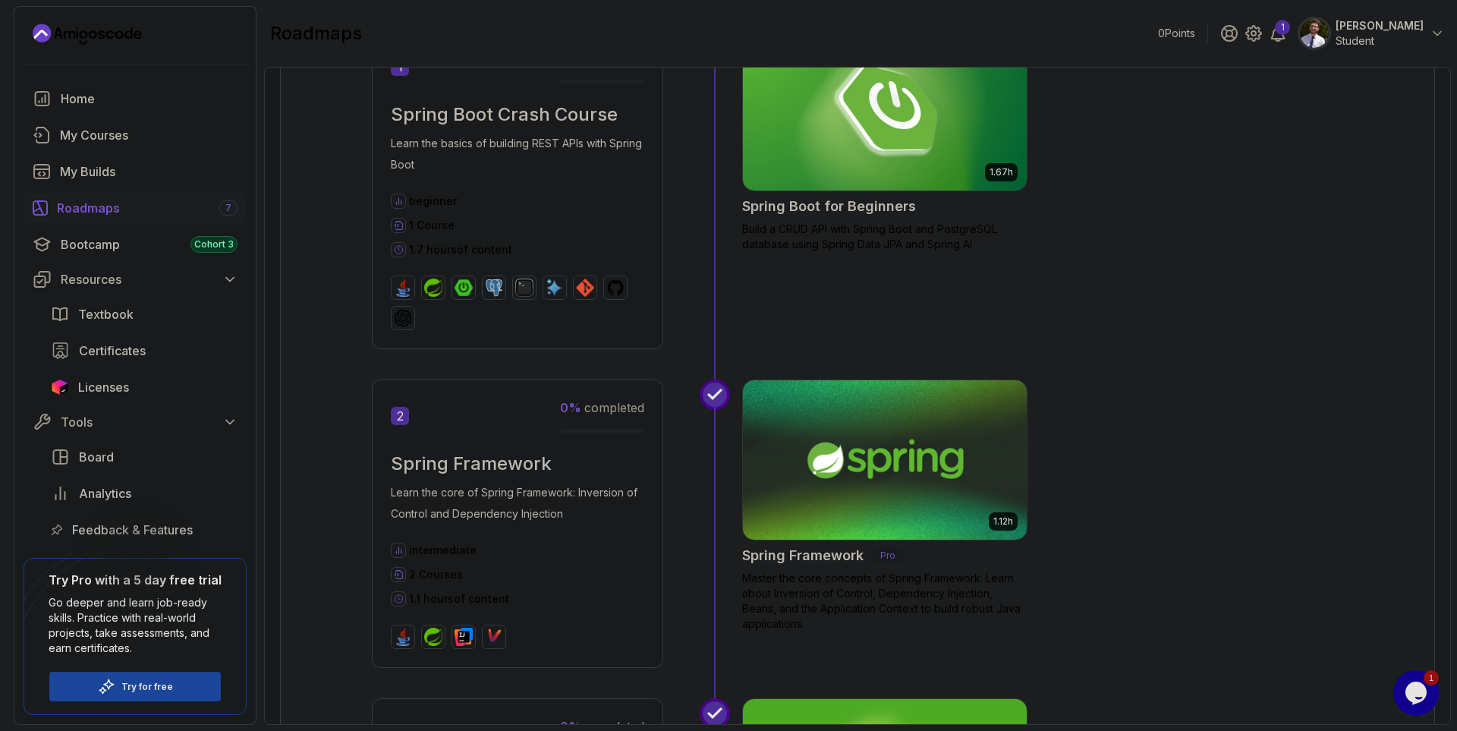
click at [846, 445] on img at bounding box center [885, 459] width 298 height 167
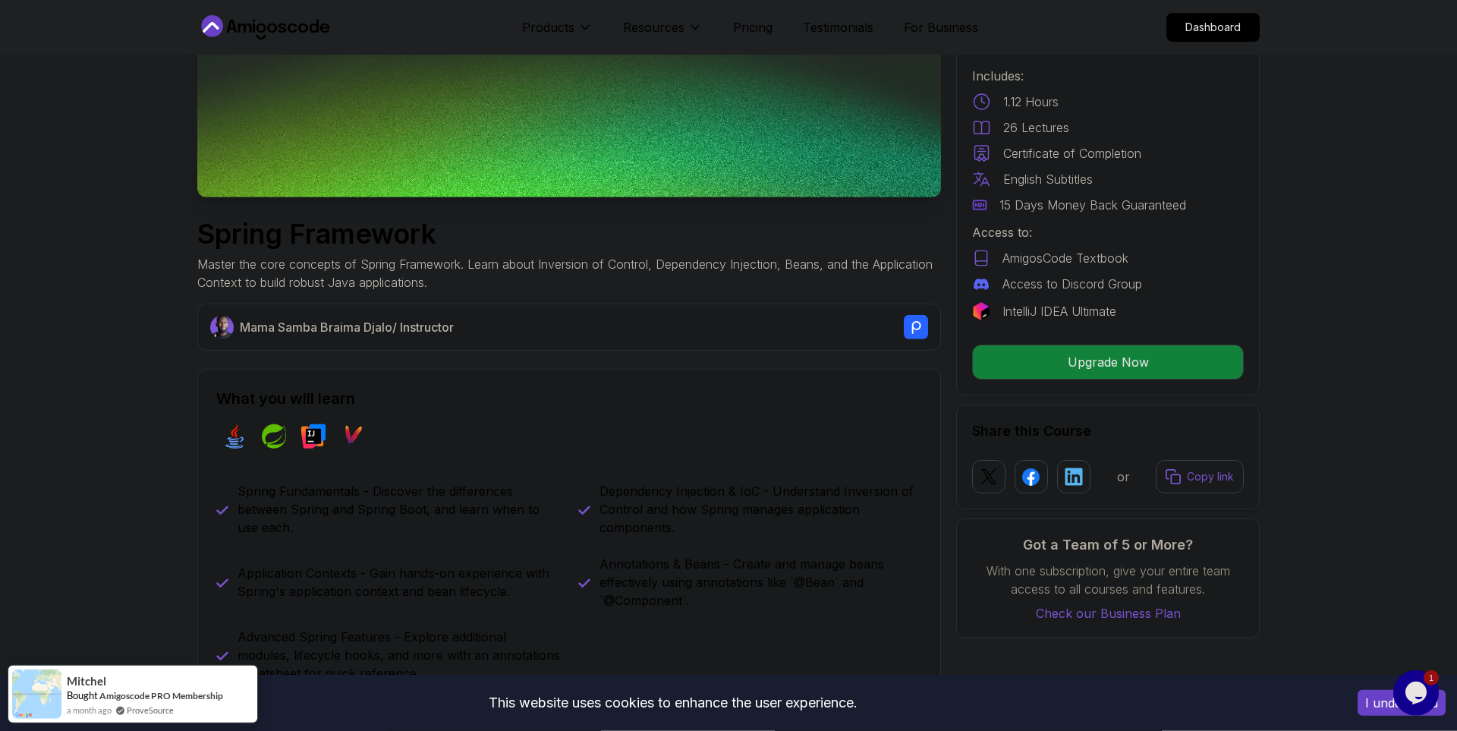
scroll to position [314, 0]
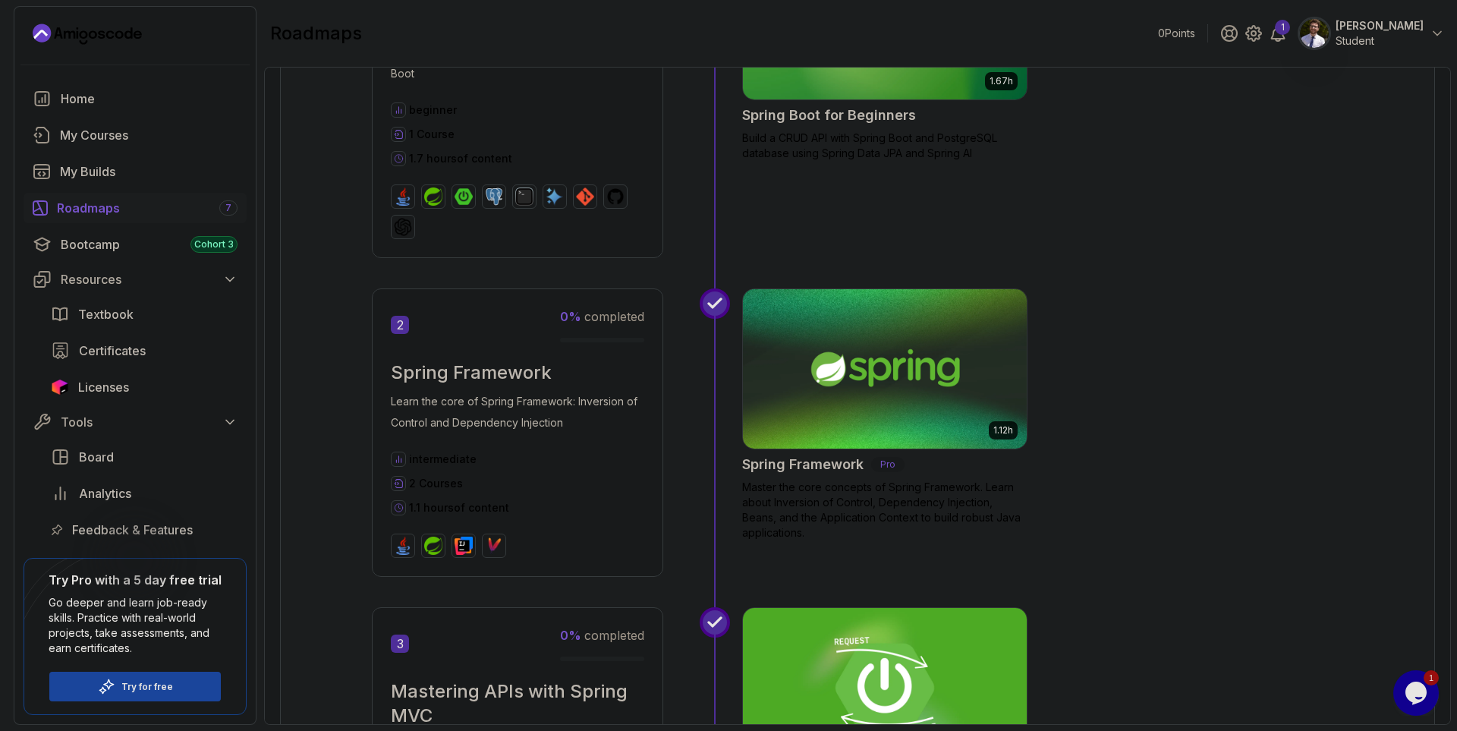
scroll to position [728, 0]
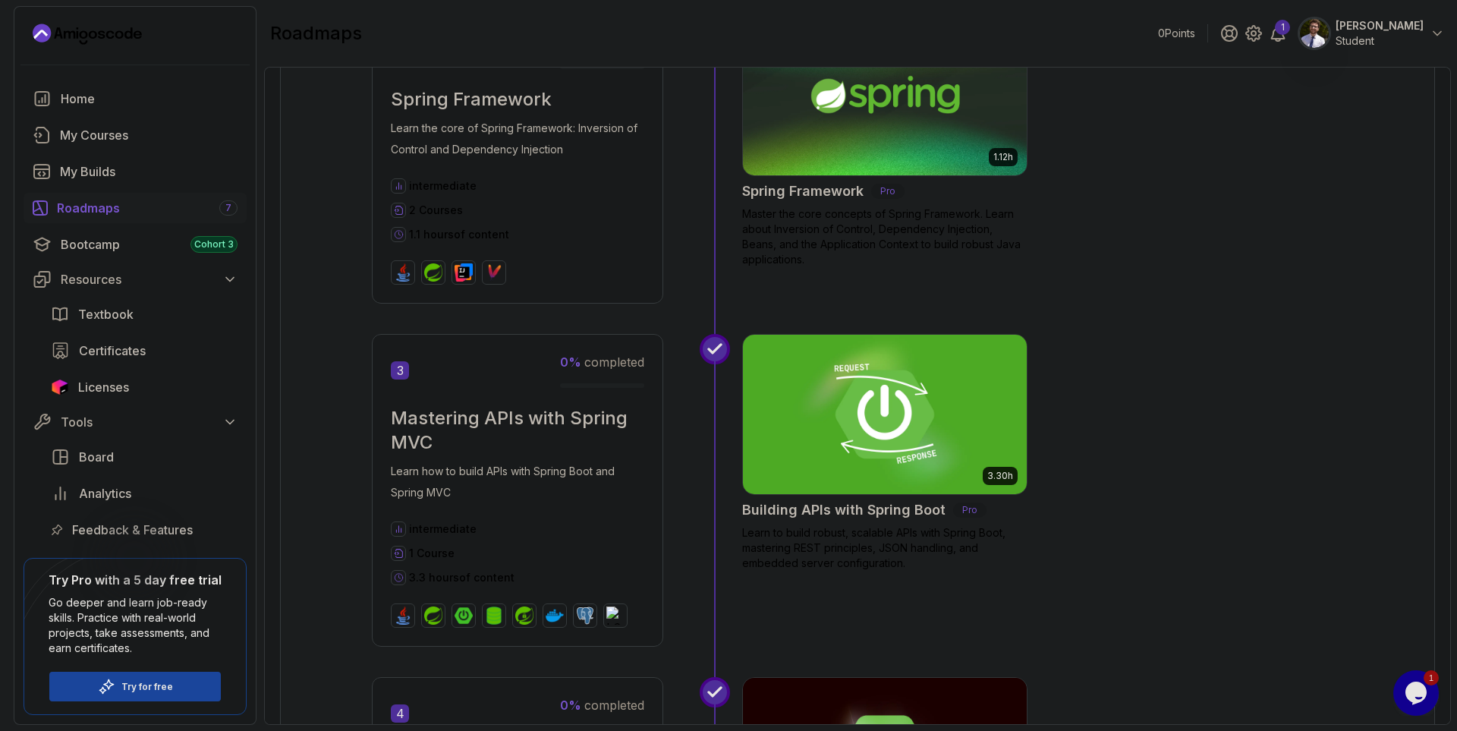
click at [852, 385] on img at bounding box center [885, 414] width 298 height 167
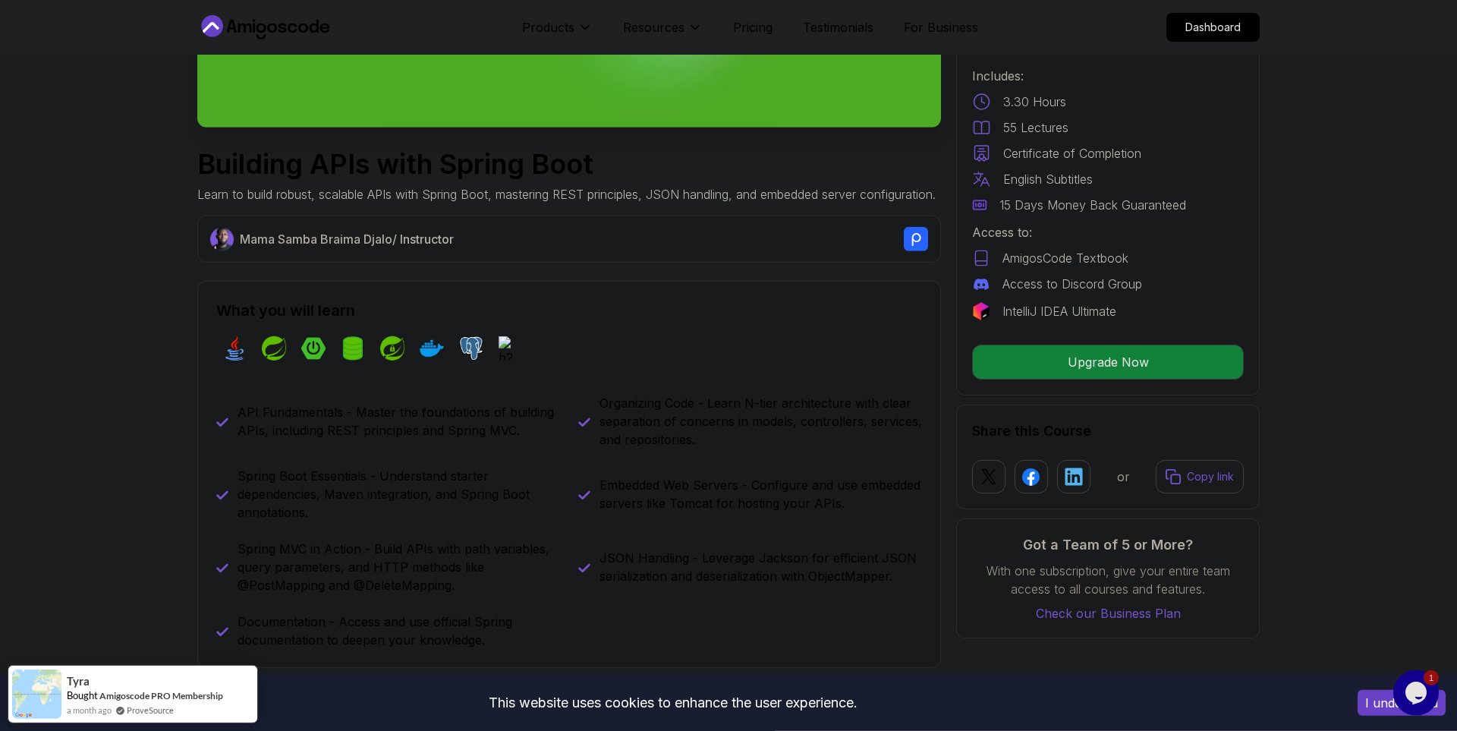
scroll to position [419, 0]
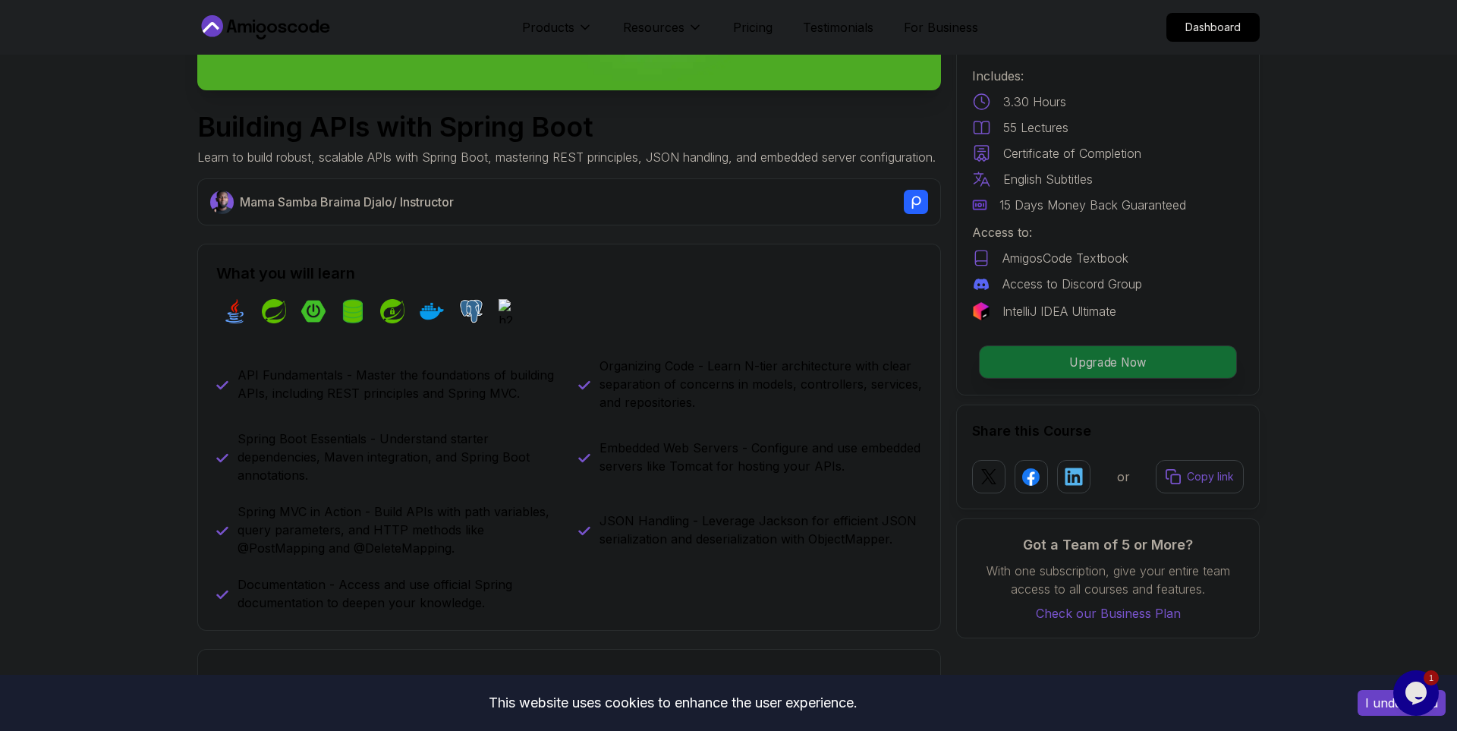
click at [1048, 358] on p "Upgrade Now" at bounding box center [1107, 362] width 256 height 32
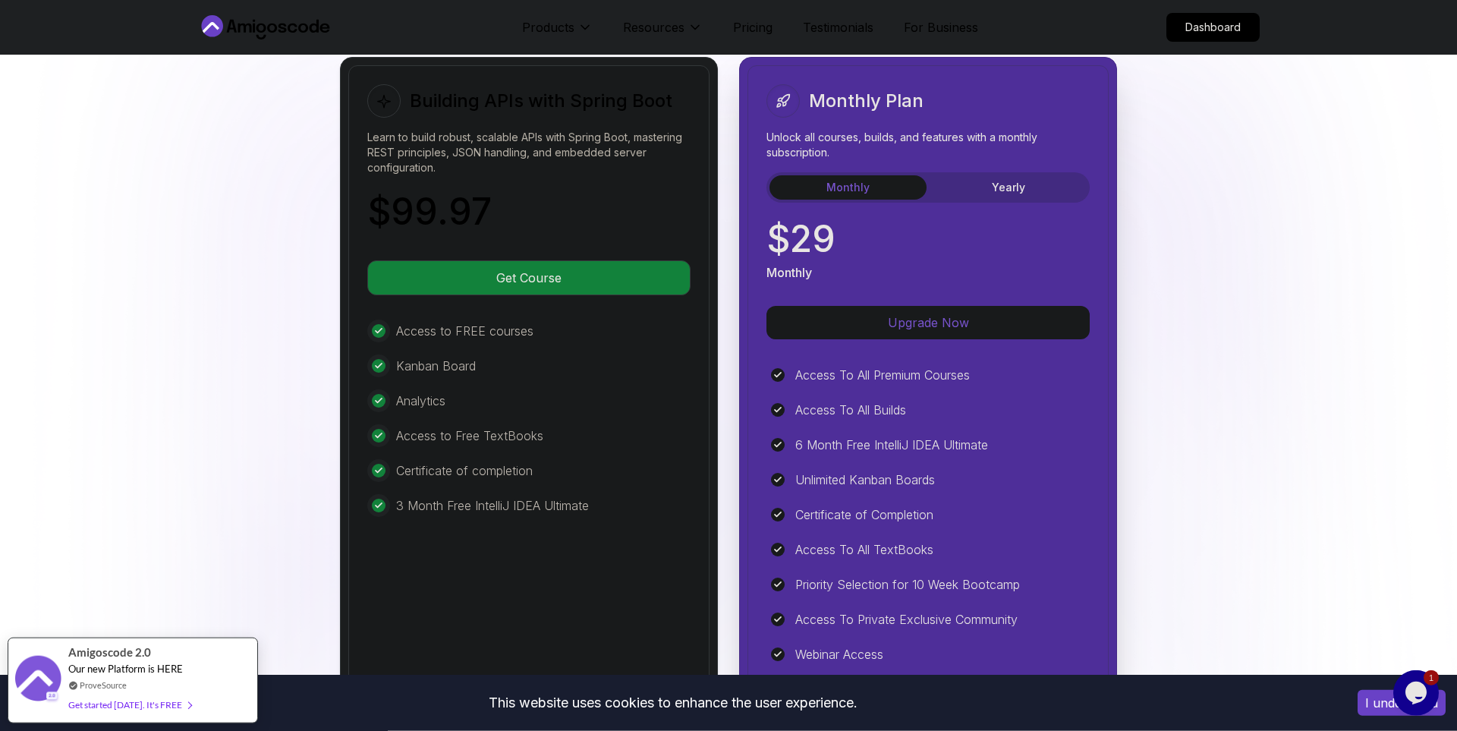
scroll to position [3634, 0]
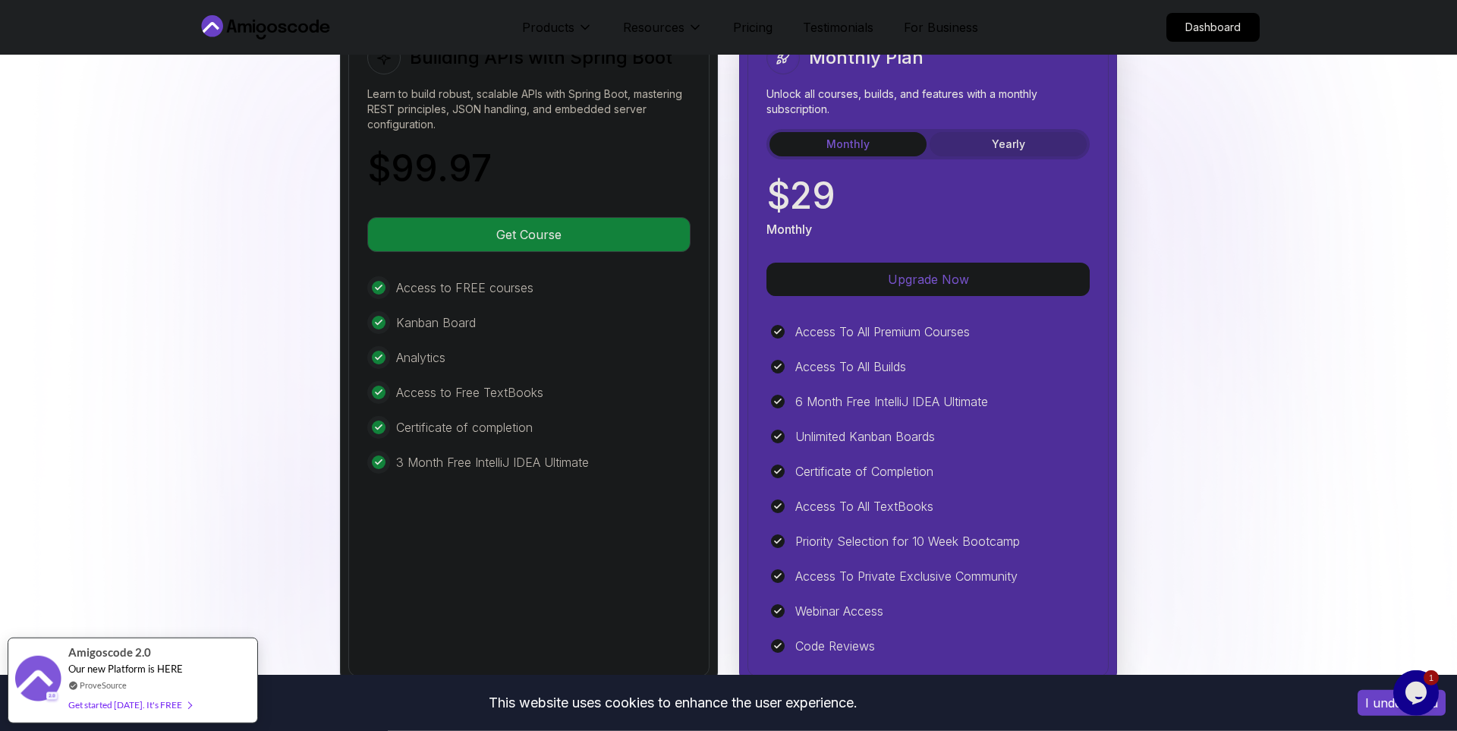
click at [1013, 146] on button "Yearly" at bounding box center [1007, 144] width 157 height 24
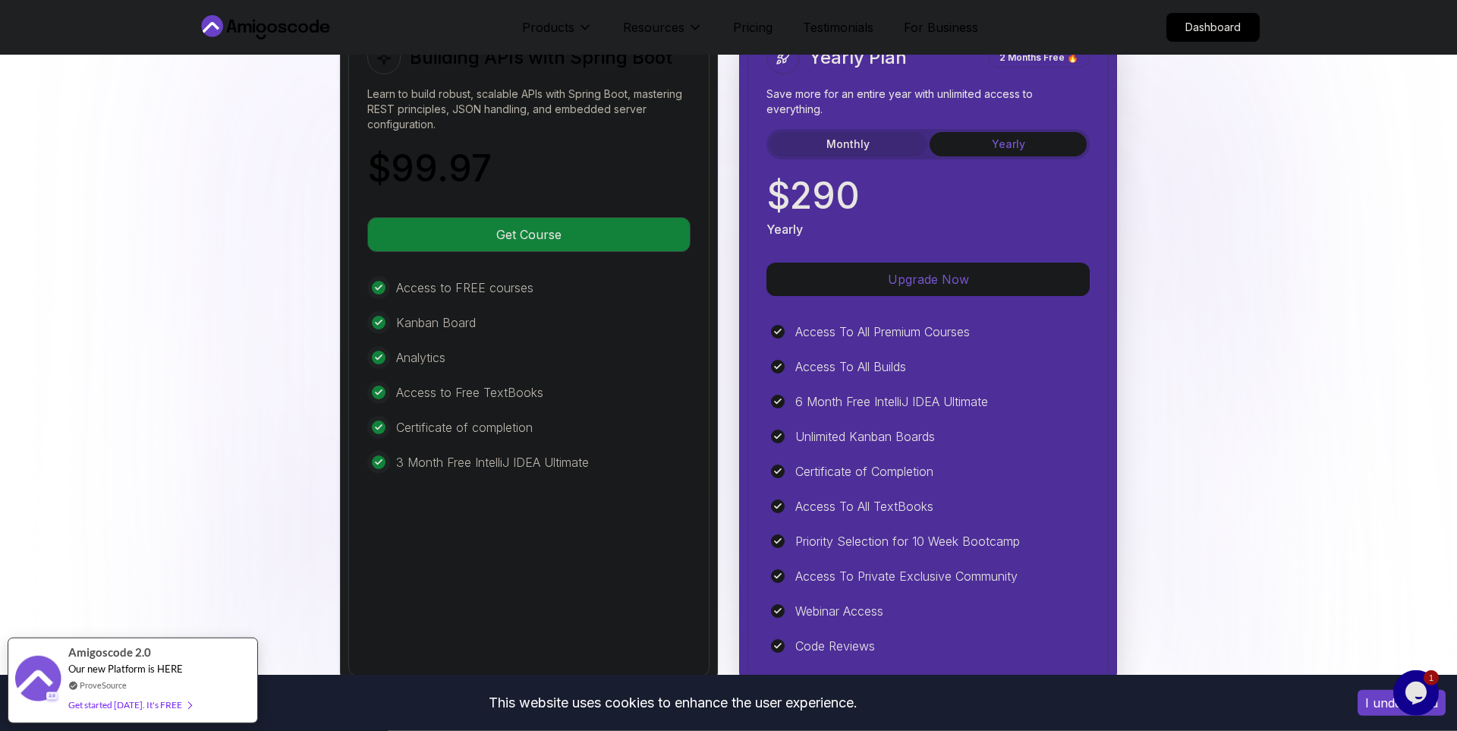
click at [851, 146] on button "Monthly" at bounding box center [847, 144] width 157 height 24
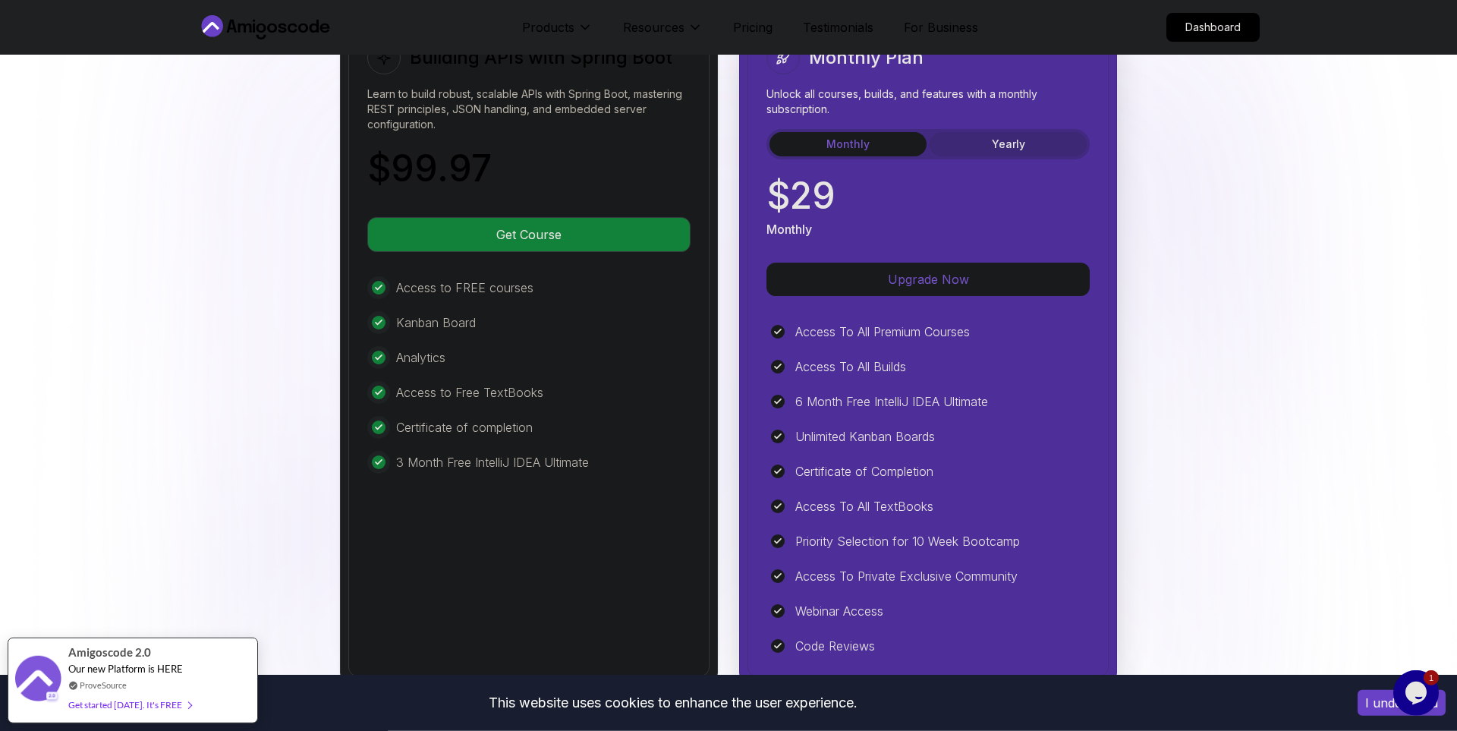
click at [1012, 136] on button "Yearly" at bounding box center [1007, 144] width 157 height 24
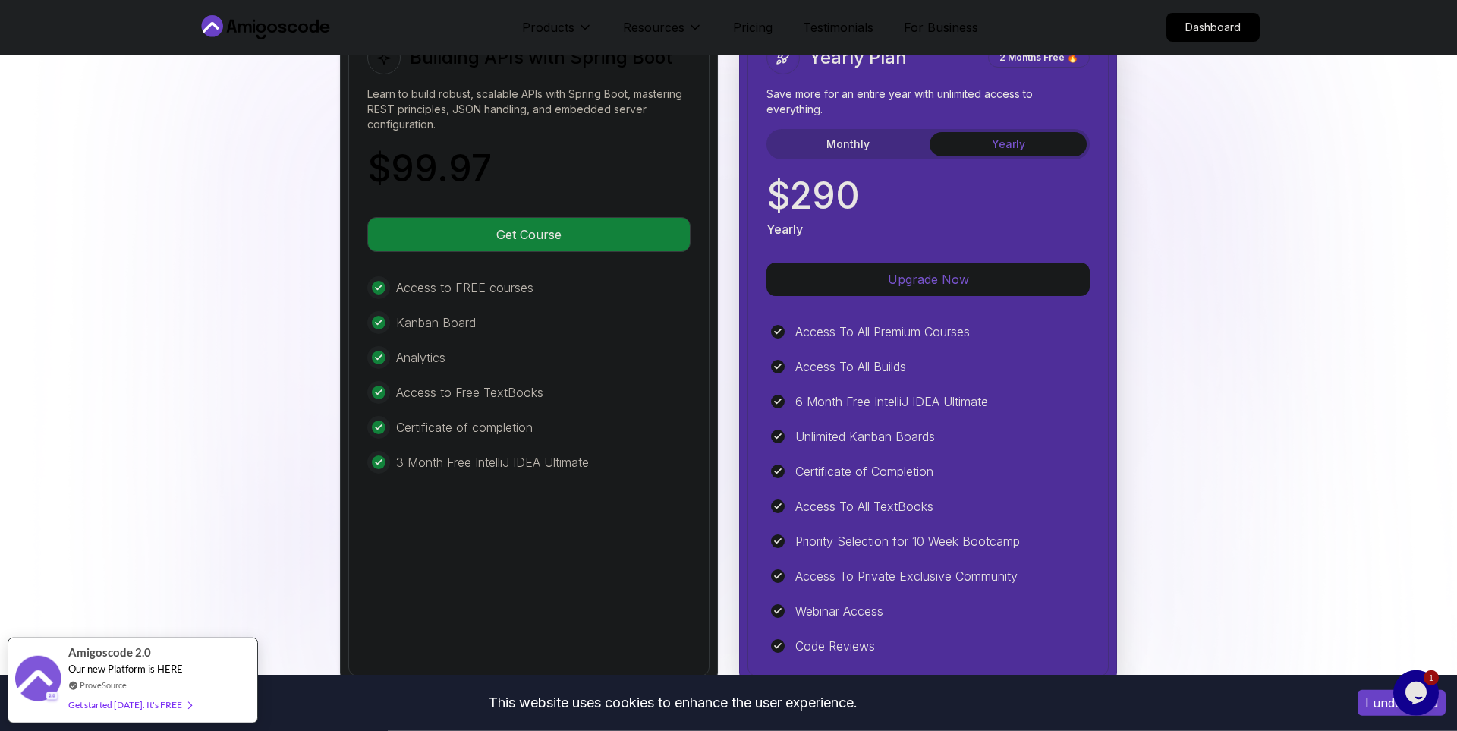
click at [878, 158] on div "Yearly Plan 2 Months Free 🔥 Save more for an entire year with unlimited access …" at bounding box center [927, 139] width 323 height 197
click at [883, 149] on button "Monthly" at bounding box center [847, 144] width 157 height 24
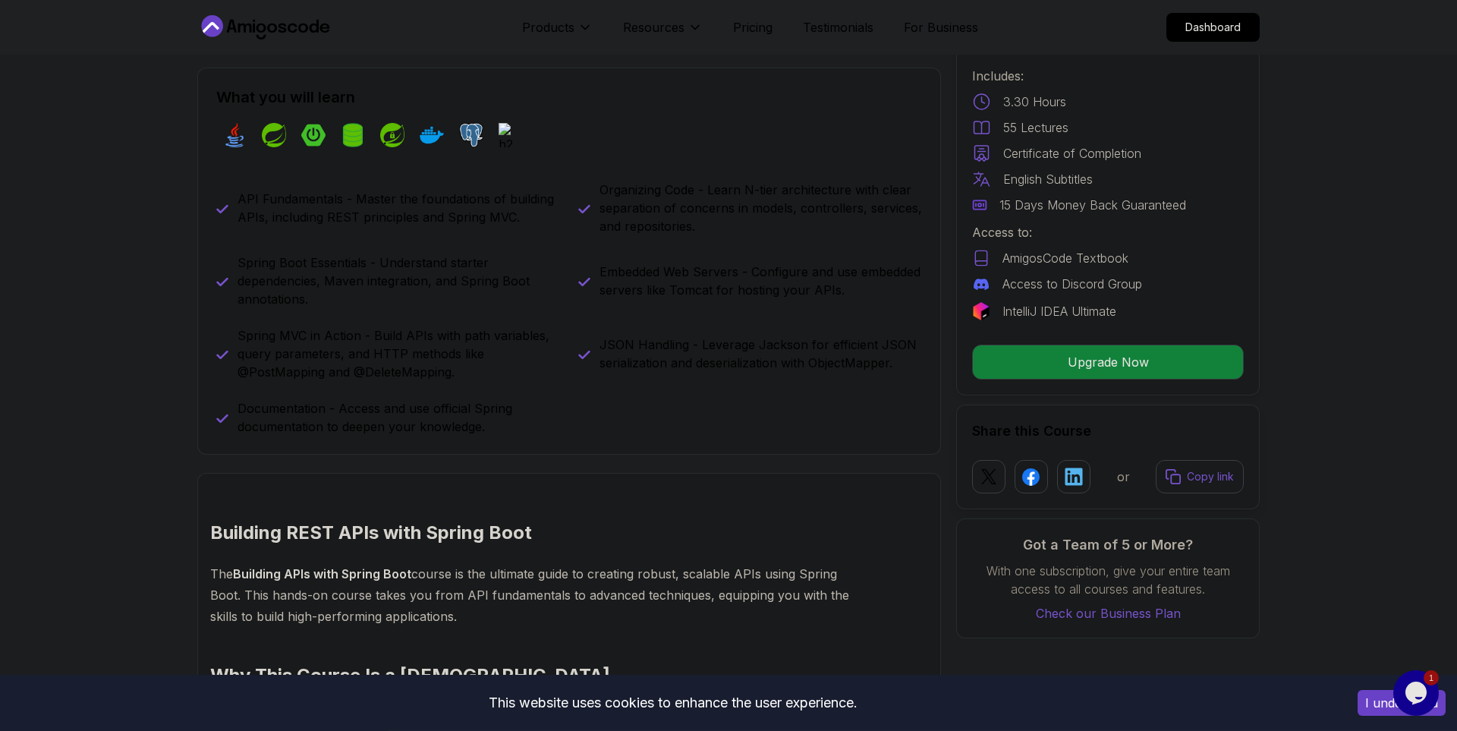
scroll to position [180, 0]
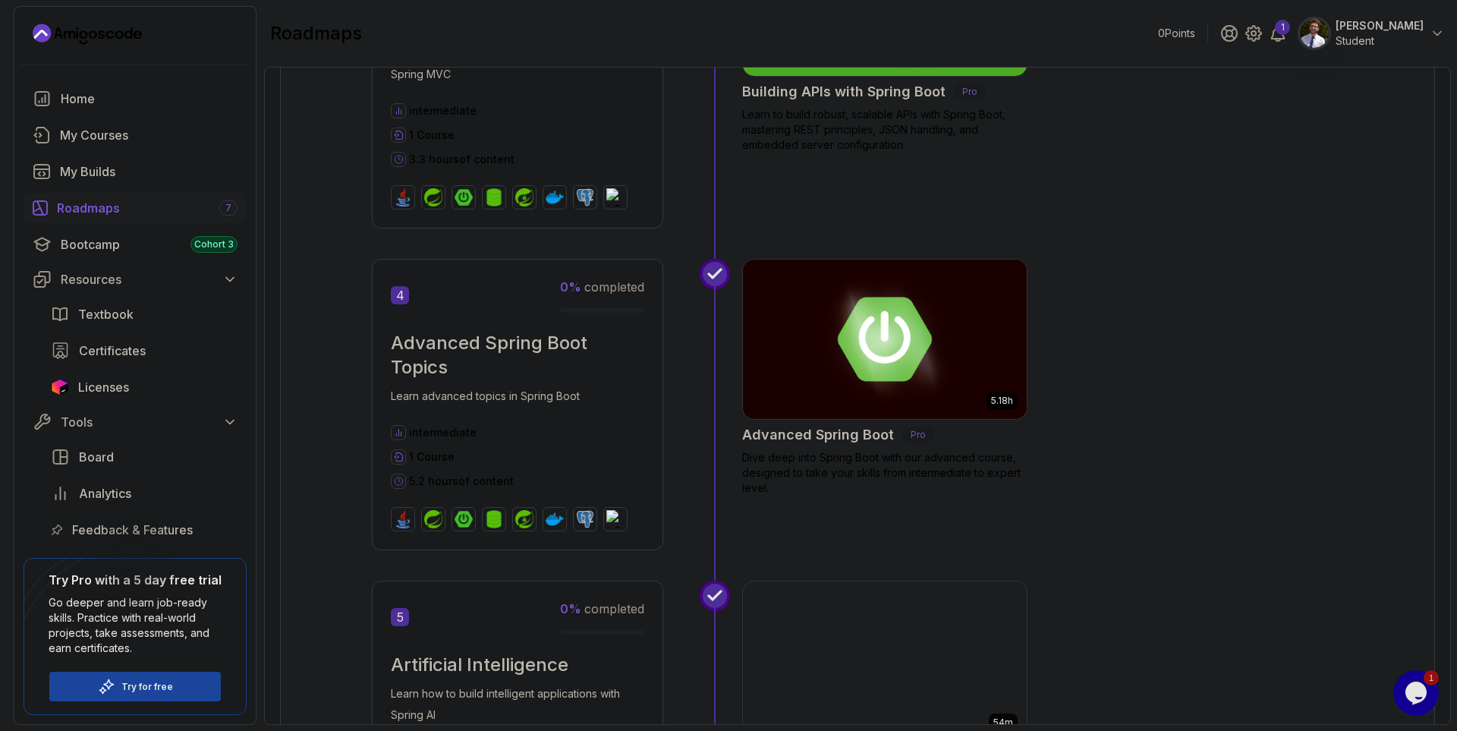
scroll to position [1183, 0]
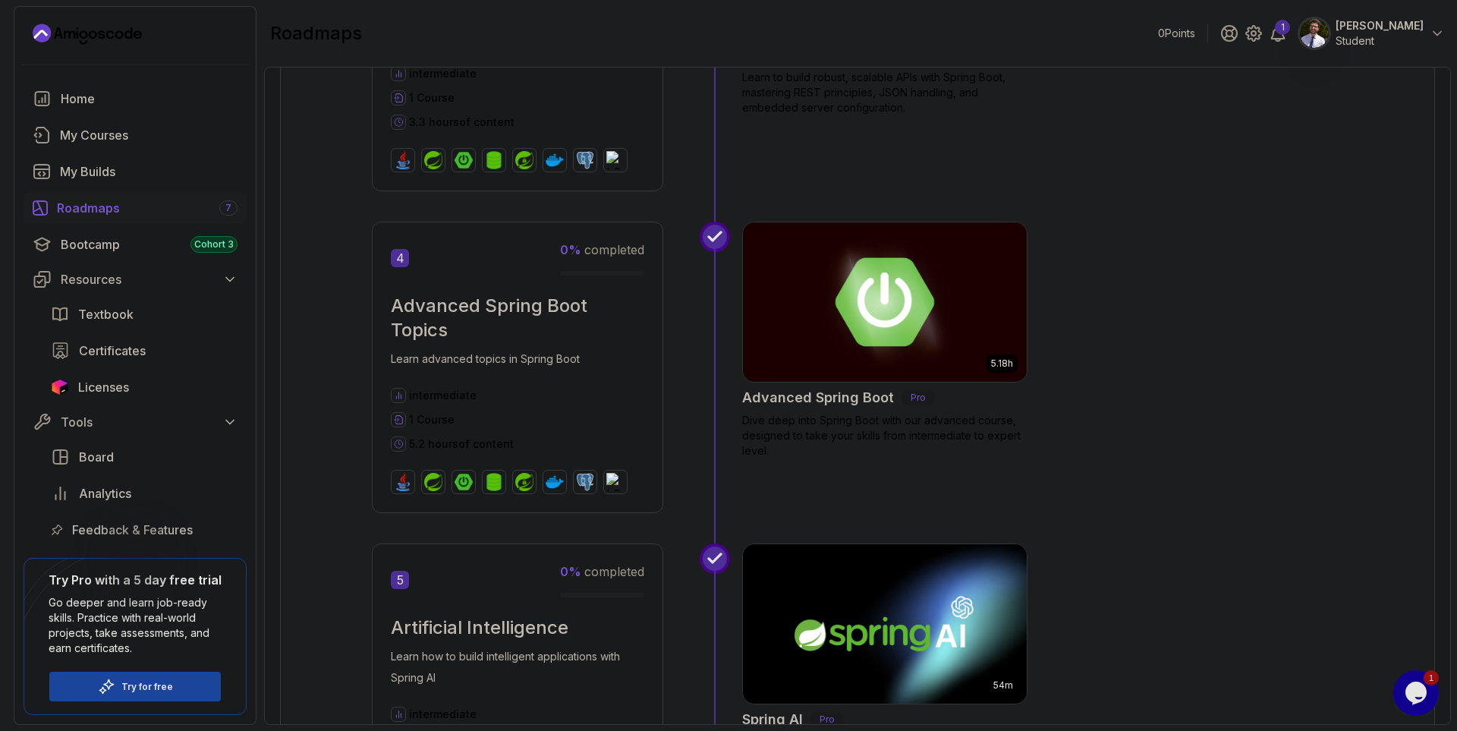
click at [932, 357] on img at bounding box center [885, 301] width 298 height 167
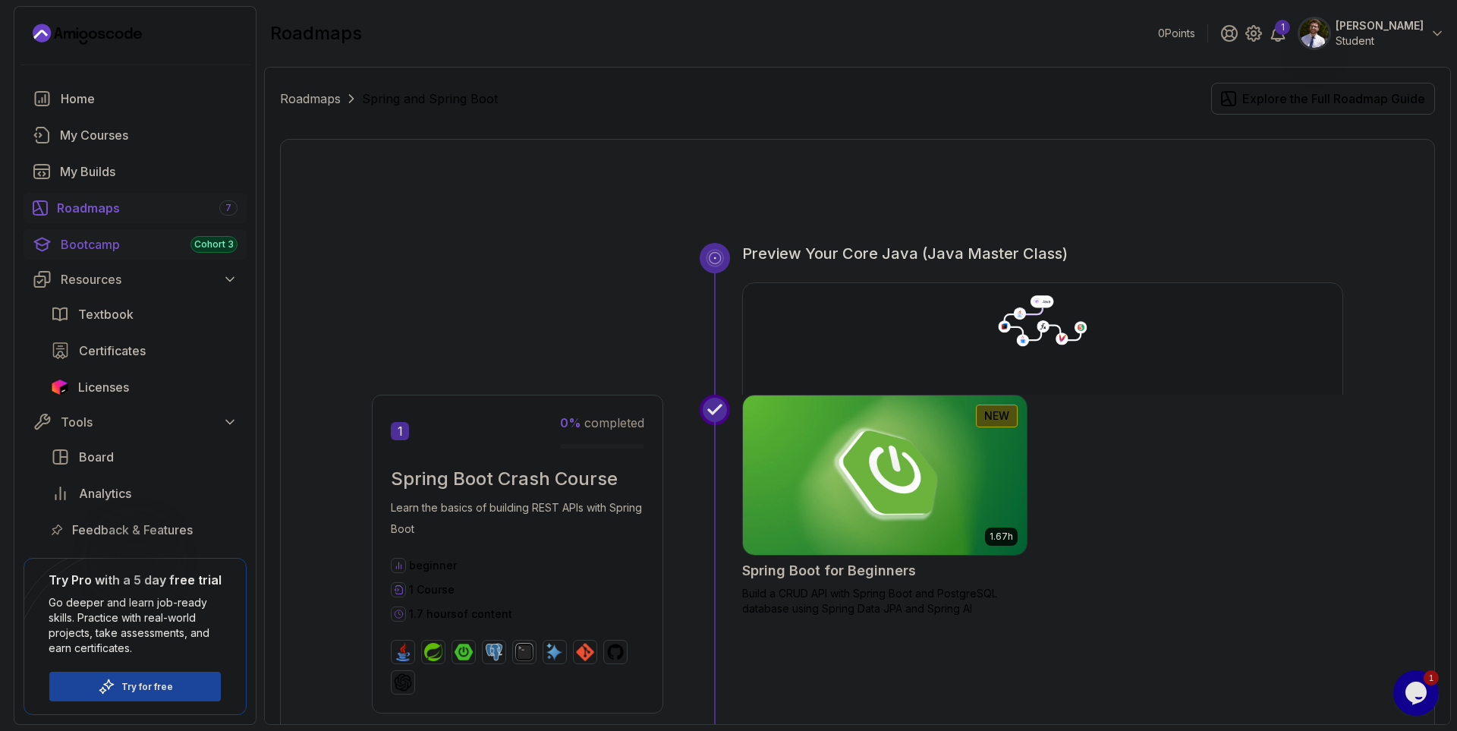
click at [115, 253] on link "Bootcamp Cohort 3" at bounding box center [135, 244] width 223 height 30
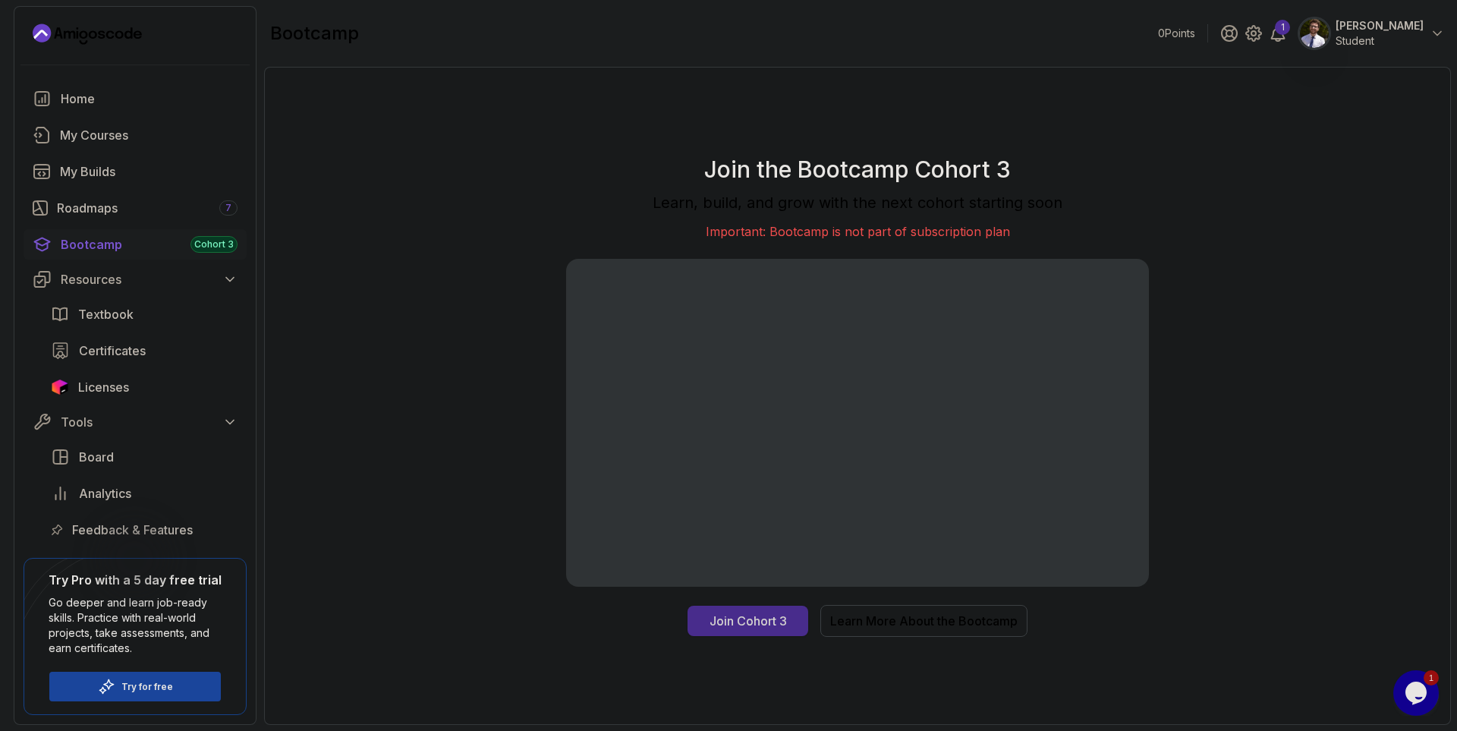
click at [759, 620] on div "Join Cohort 3" at bounding box center [747, 620] width 77 height 18
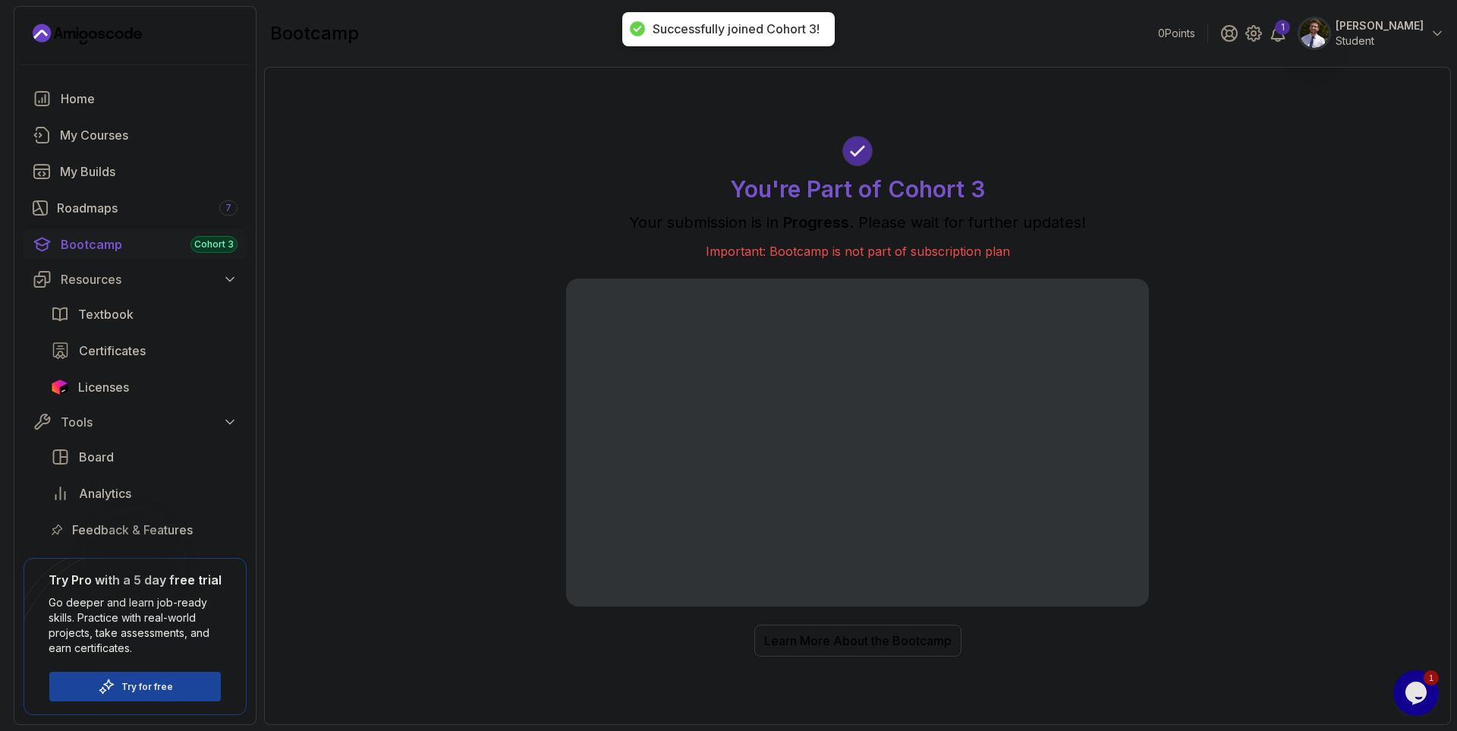
click at [936, 633] on div "Learn More About the Bootcamp" at bounding box center [857, 640] width 187 height 18
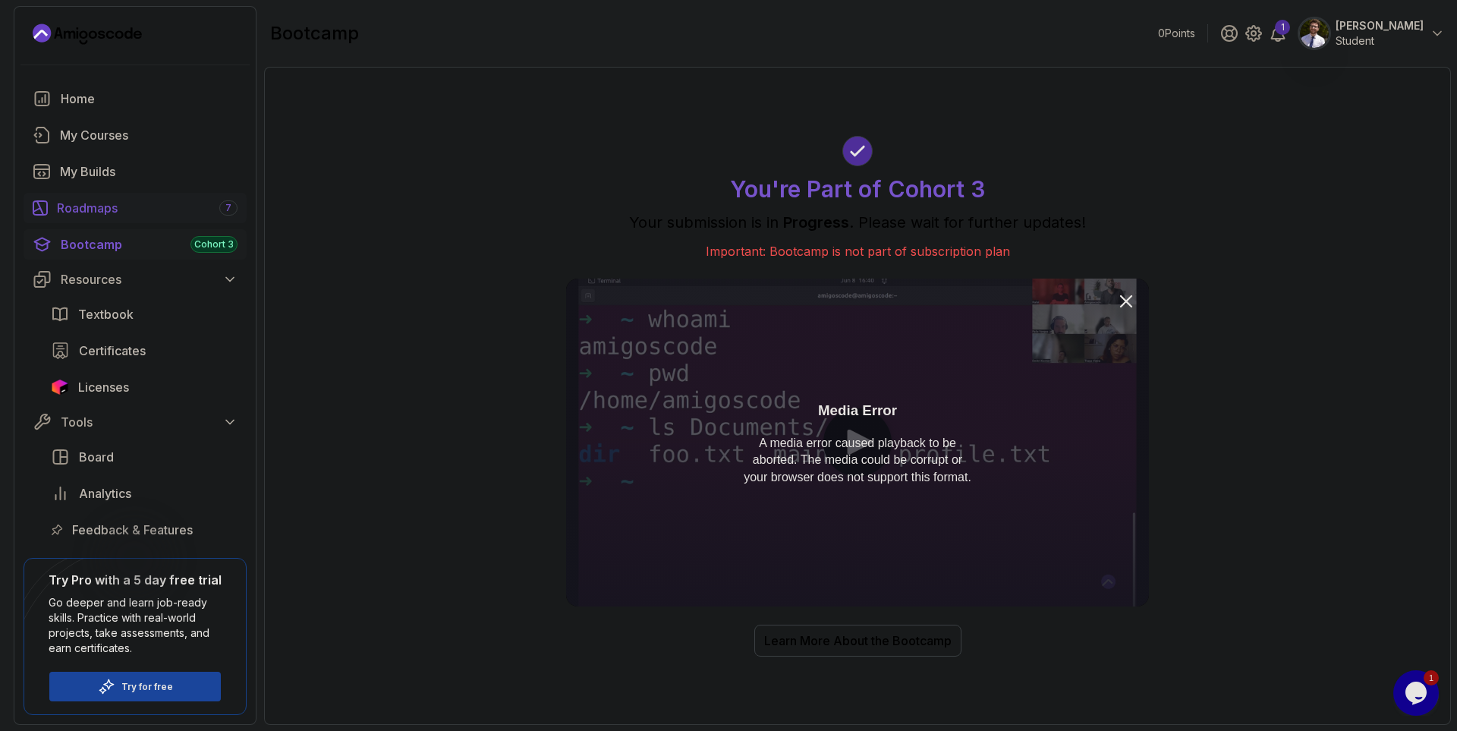
click at [123, 207] on div "Roadmaps 7" at bounding box center [147, 208] width 181 height 18
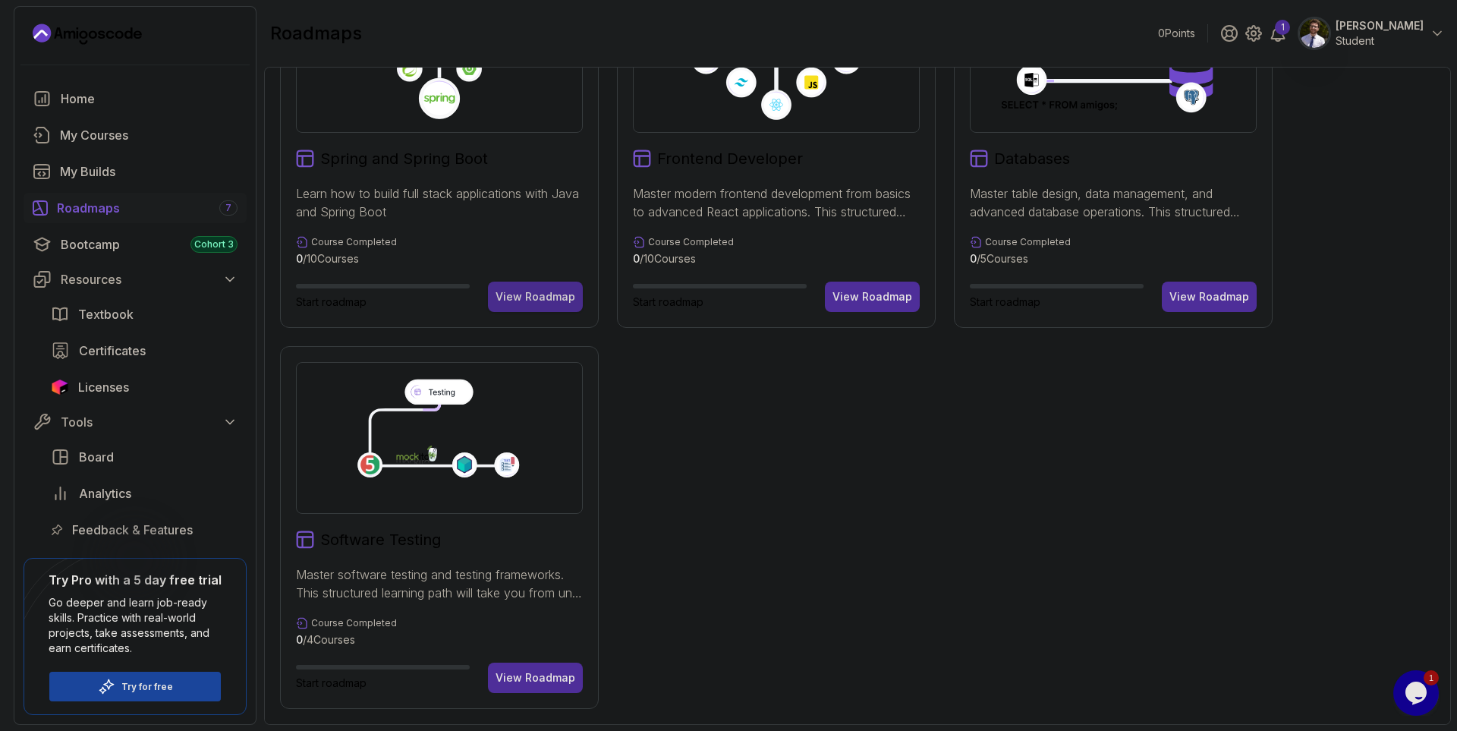
scroll to position [316, 0]
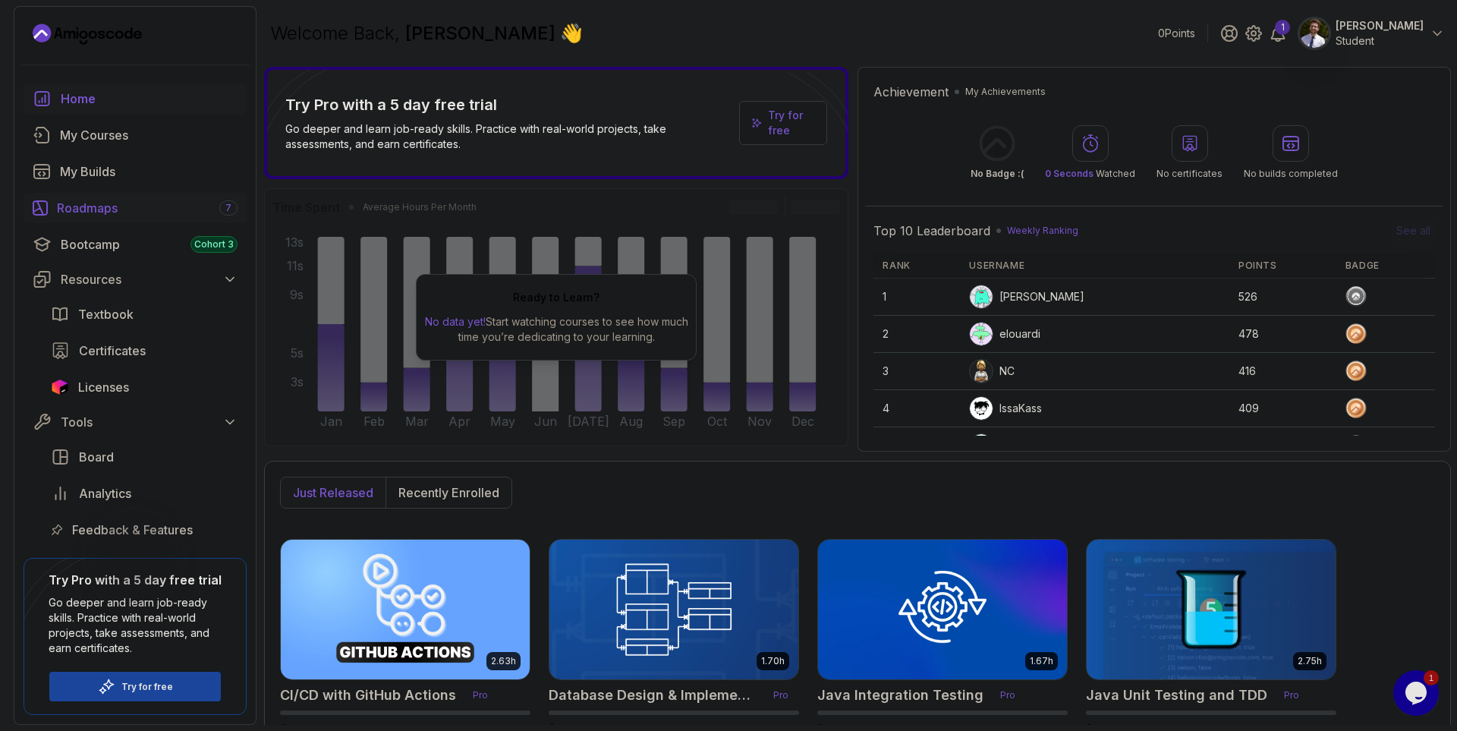
click at [103, 214] on div "Roadmaps 7" at bounding box center [147, 208] width 181 height 18
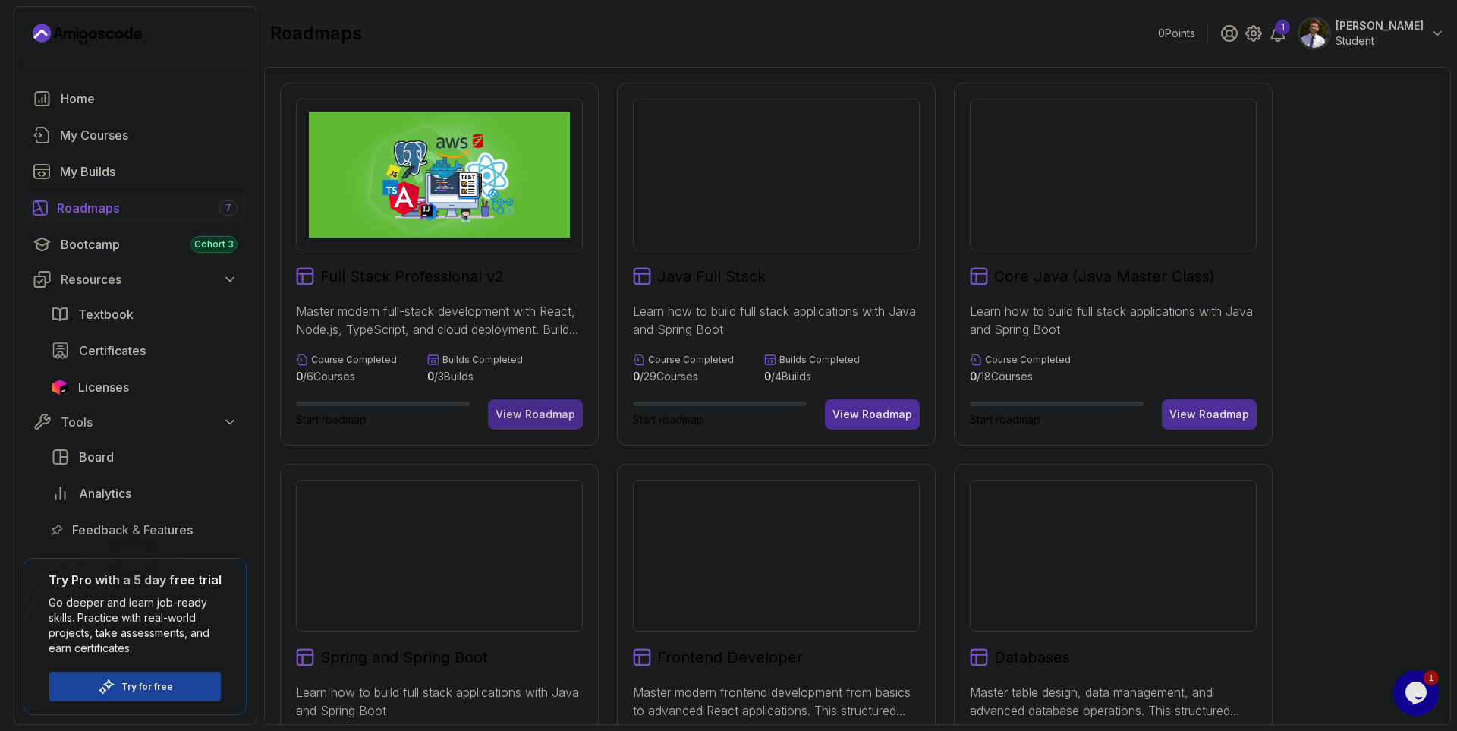
click at [542, 418] on div "View Roadmap" at bounding box center [535, 414] width 80 height 15
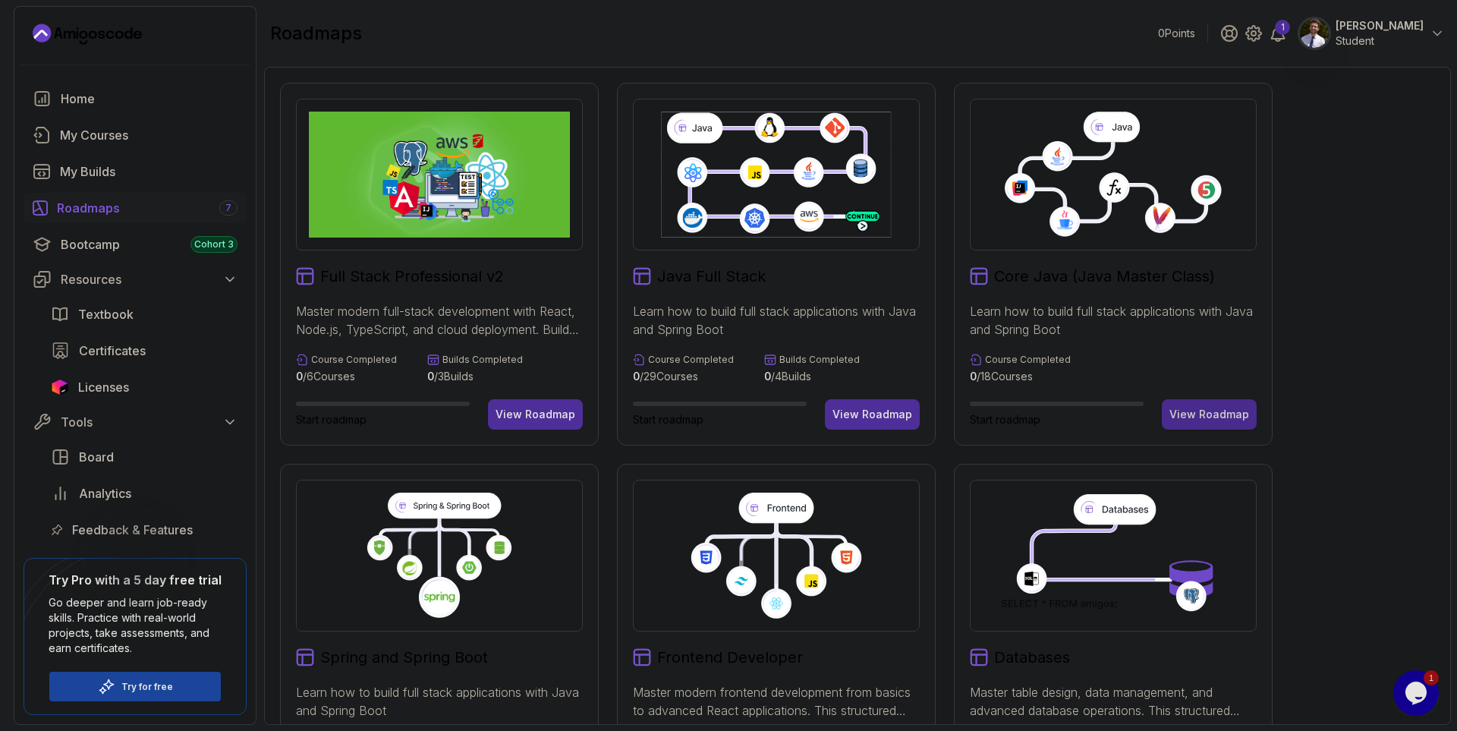
click at [1221, 415] on div "View Roadmap" at bounding box center [1209, 414] width 80 height 15
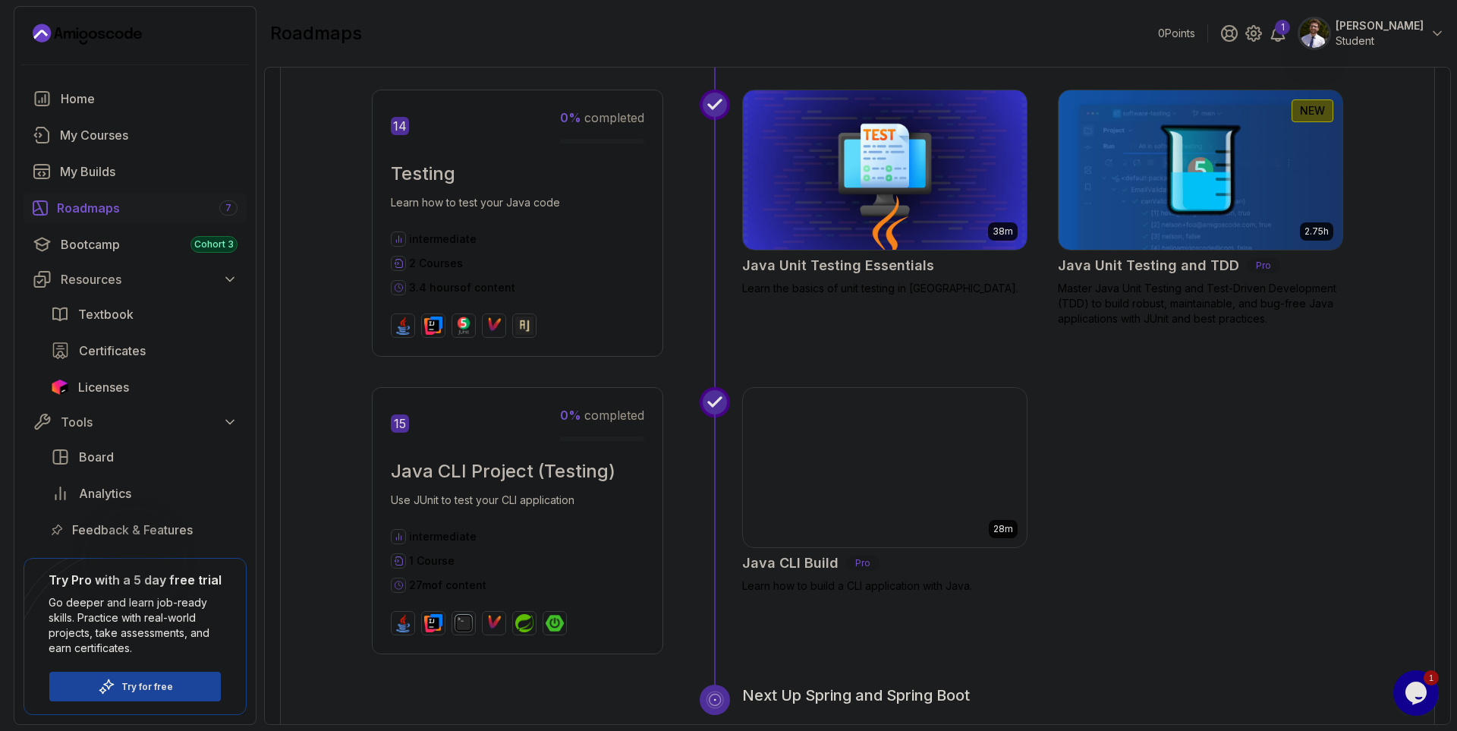
scroll to position [4782, 0]
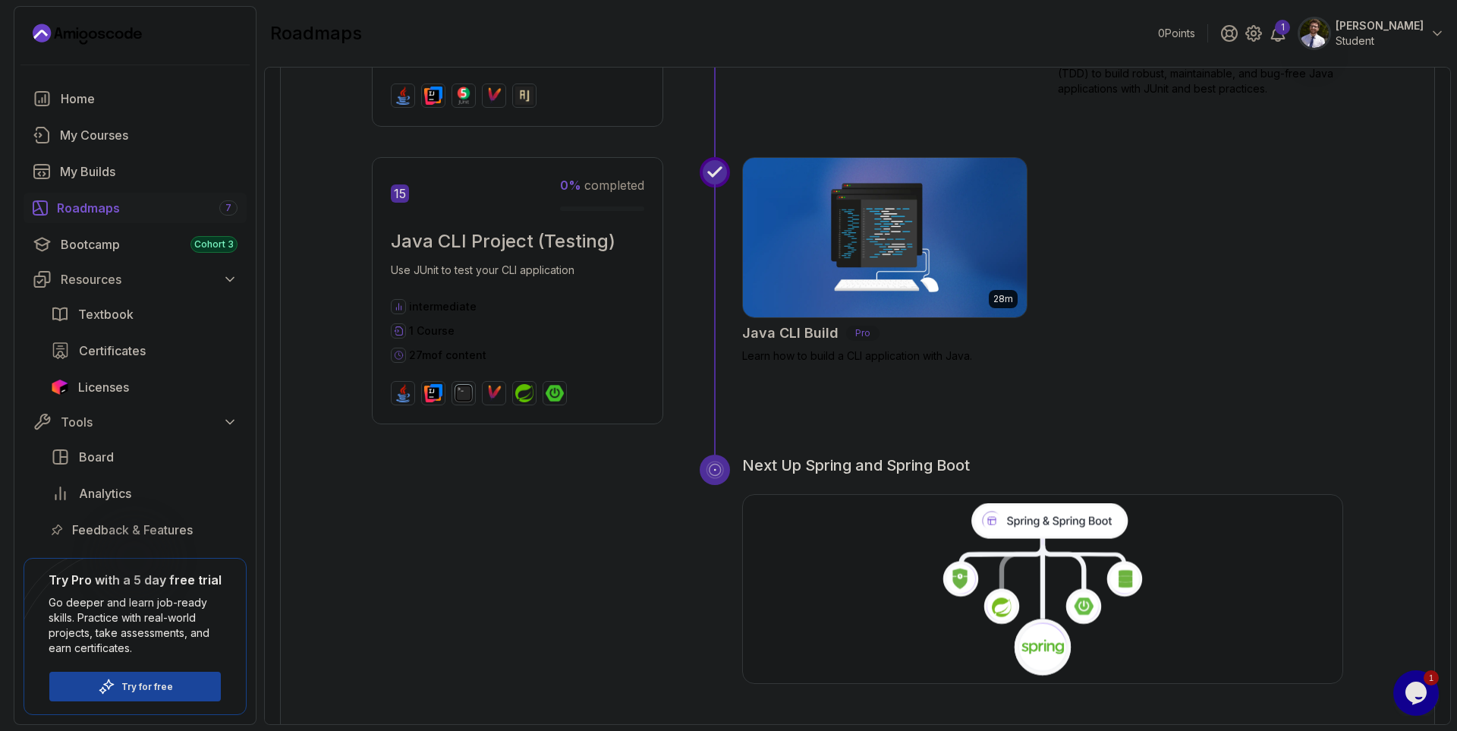
click at [941, 578] on icon at bounding box center [1042, 590] width 604 height 174
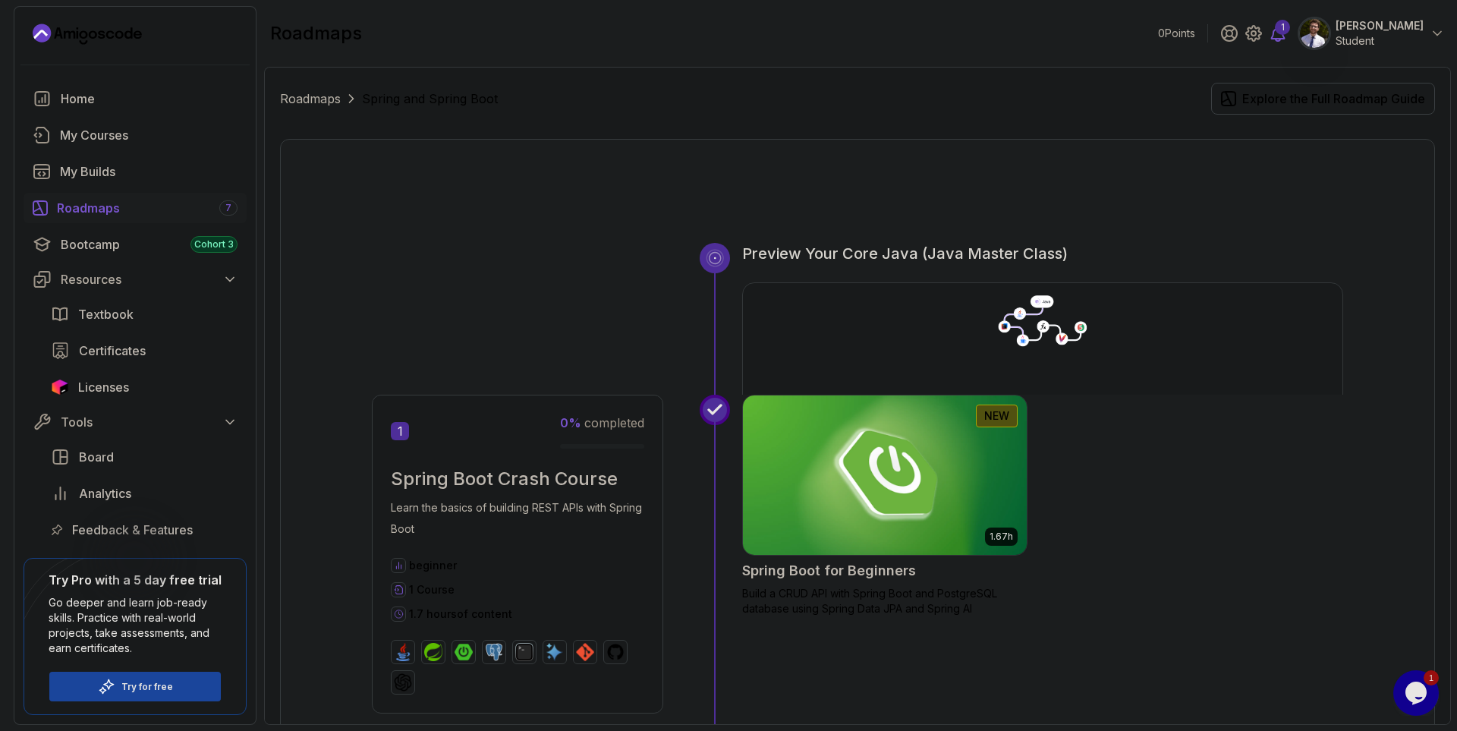
click at [1287, 42] on icon at bounding box center [1277, 33] width 18 height 18
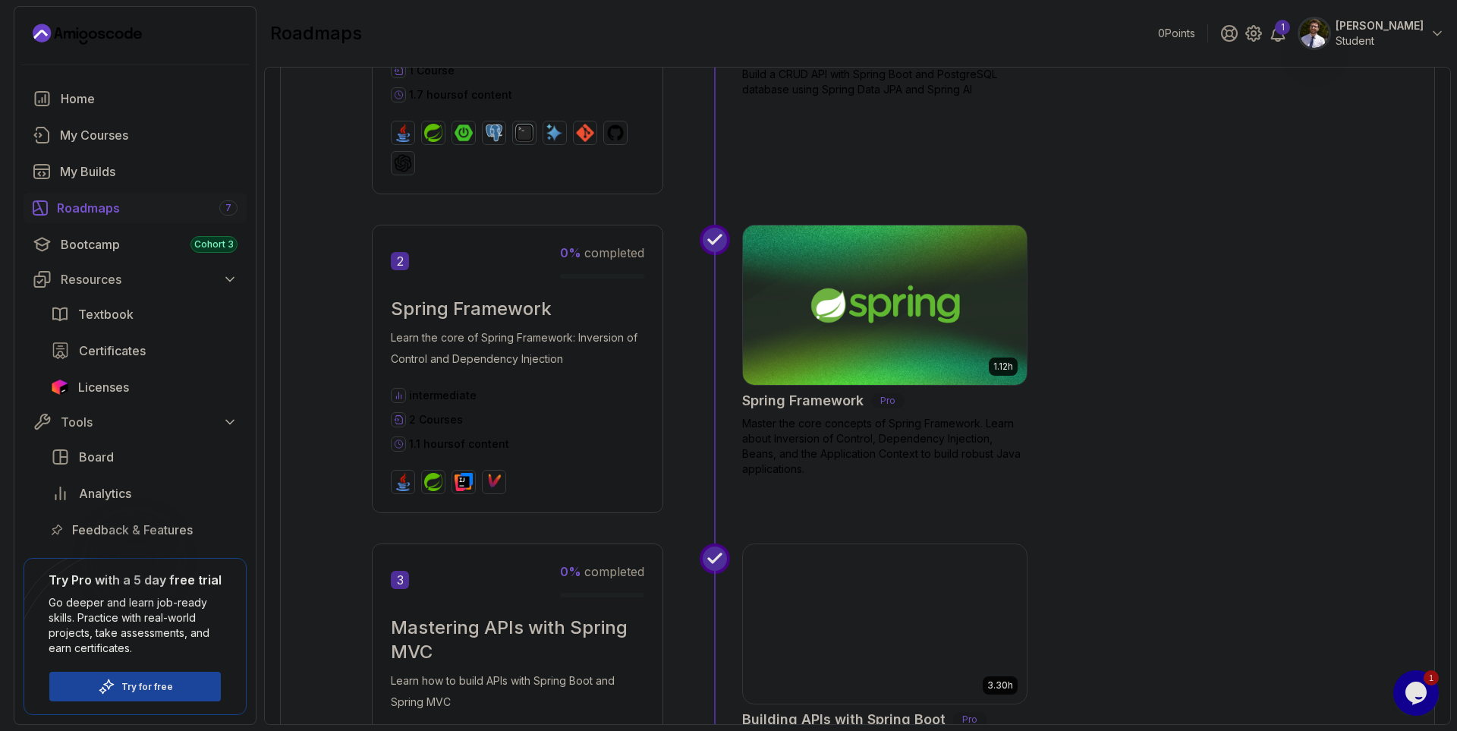
scroll to position [364, 0]
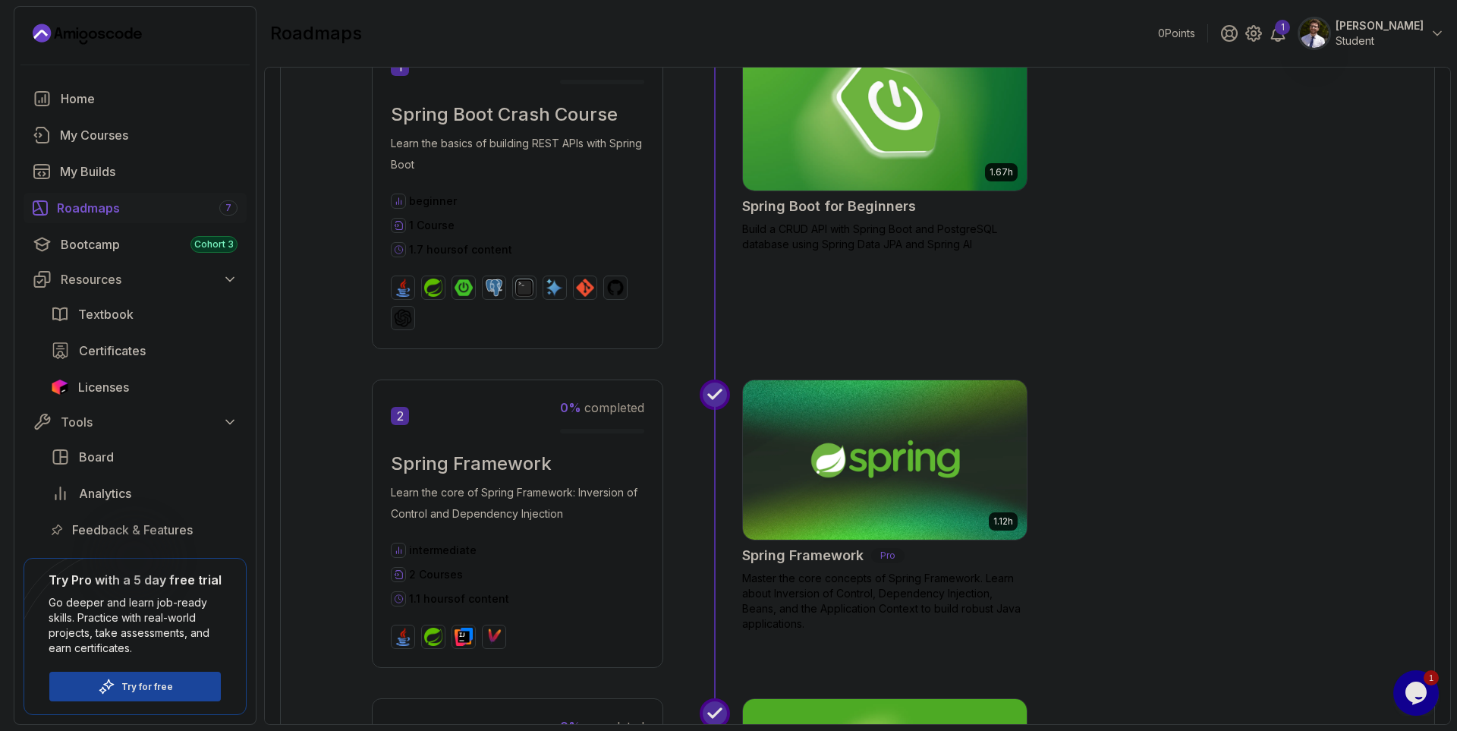
click at [937, 137] on img at bounding box center [885, 110] width 298 height 167
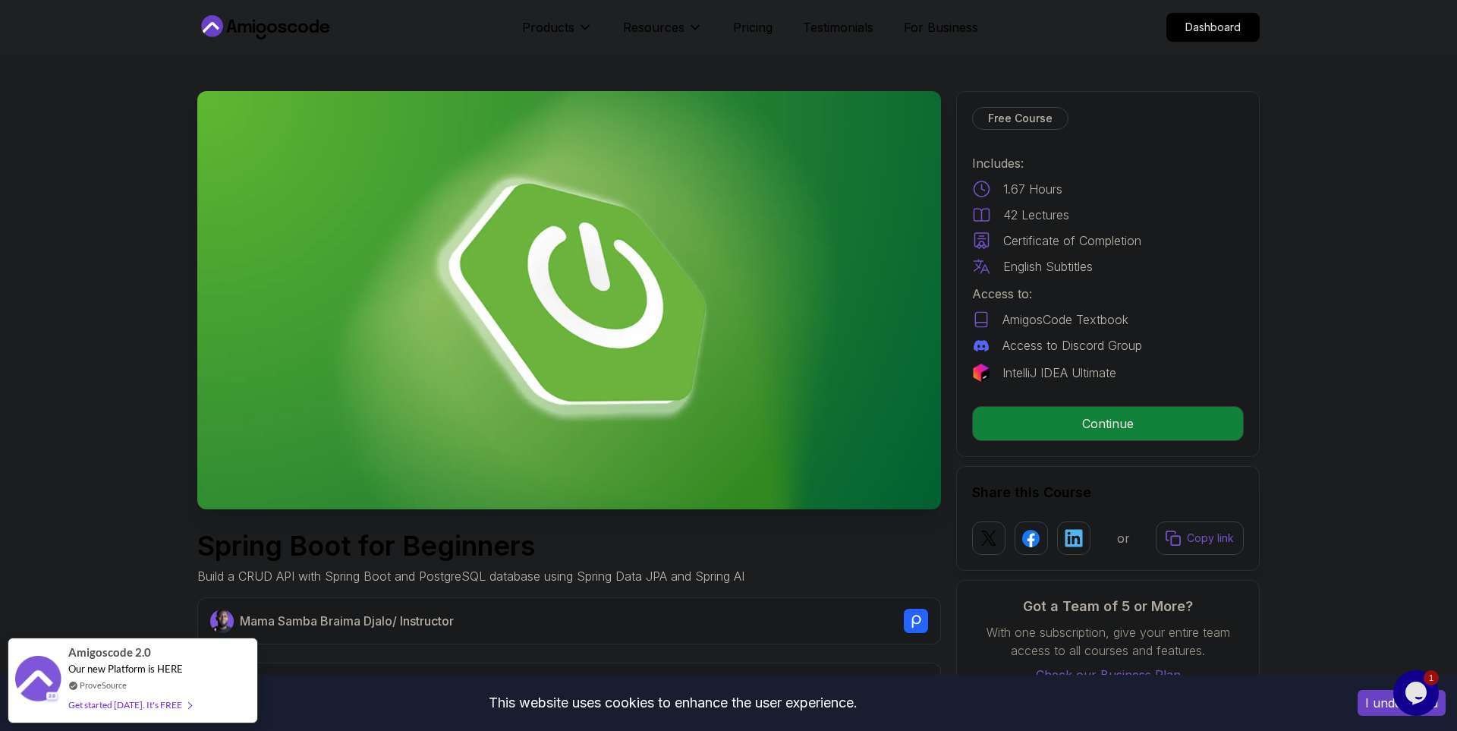
click at [1073, 318] on p "AmigosCode Textbook" at bounding box center [1065, 319] width 126 height 18
click at [1145, 417] on p "Continue" at bounding box center [1107, 423] width 256 height 32
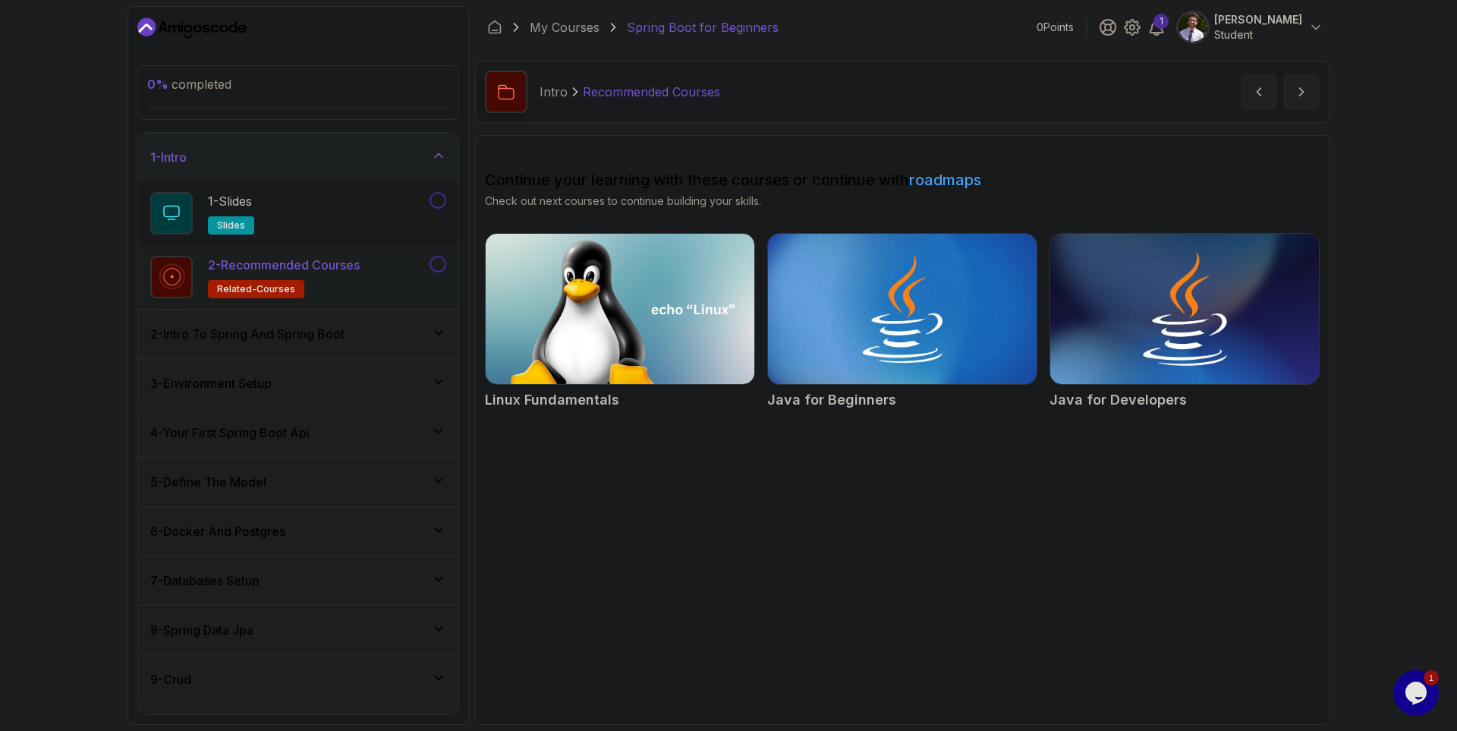
click at [1210, 363] on img at bounding box center [1184, 309] width 282 height 158
click at [297, 338] on h3 "2 - Intro To Spring And Spring Boot" at bounding box center [247, 334] width 194 height 18
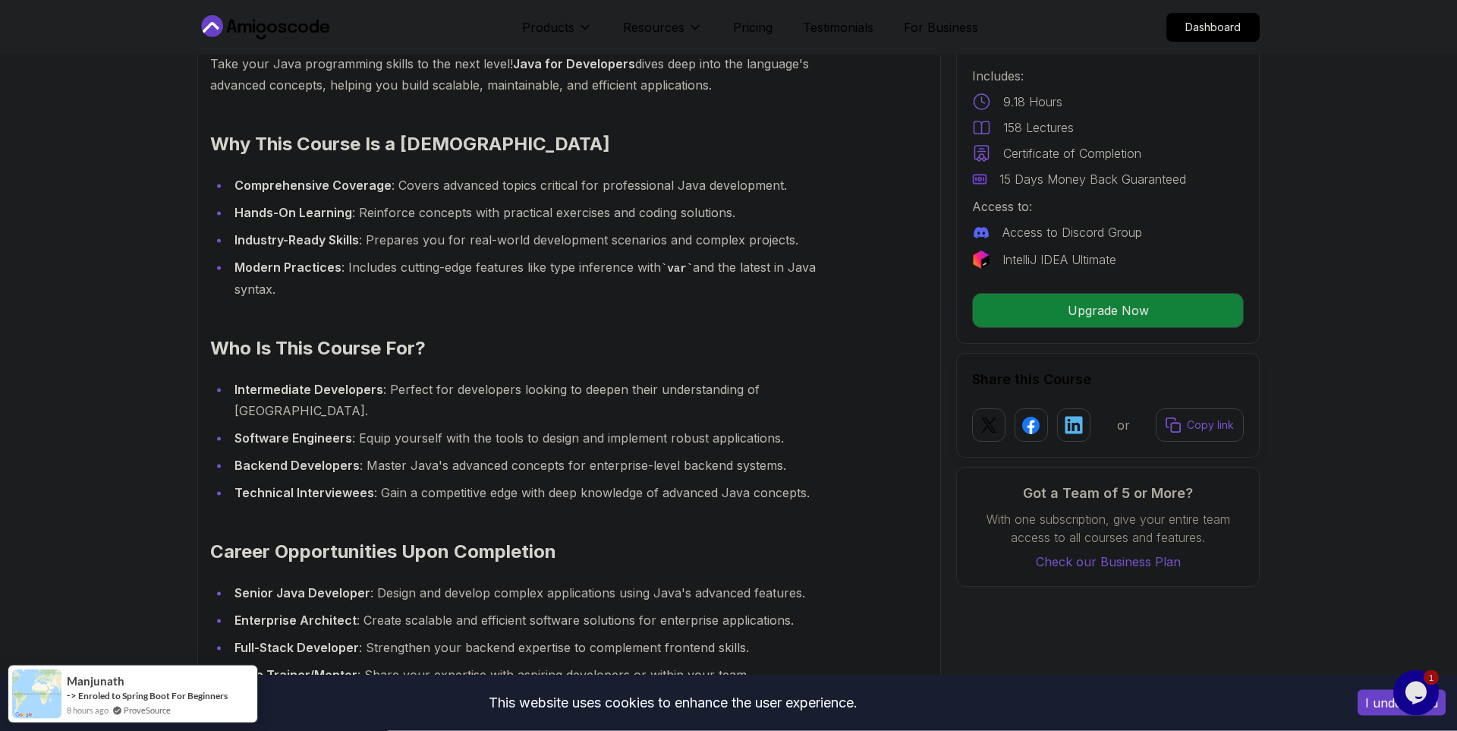
scroll to position [1152, 0]
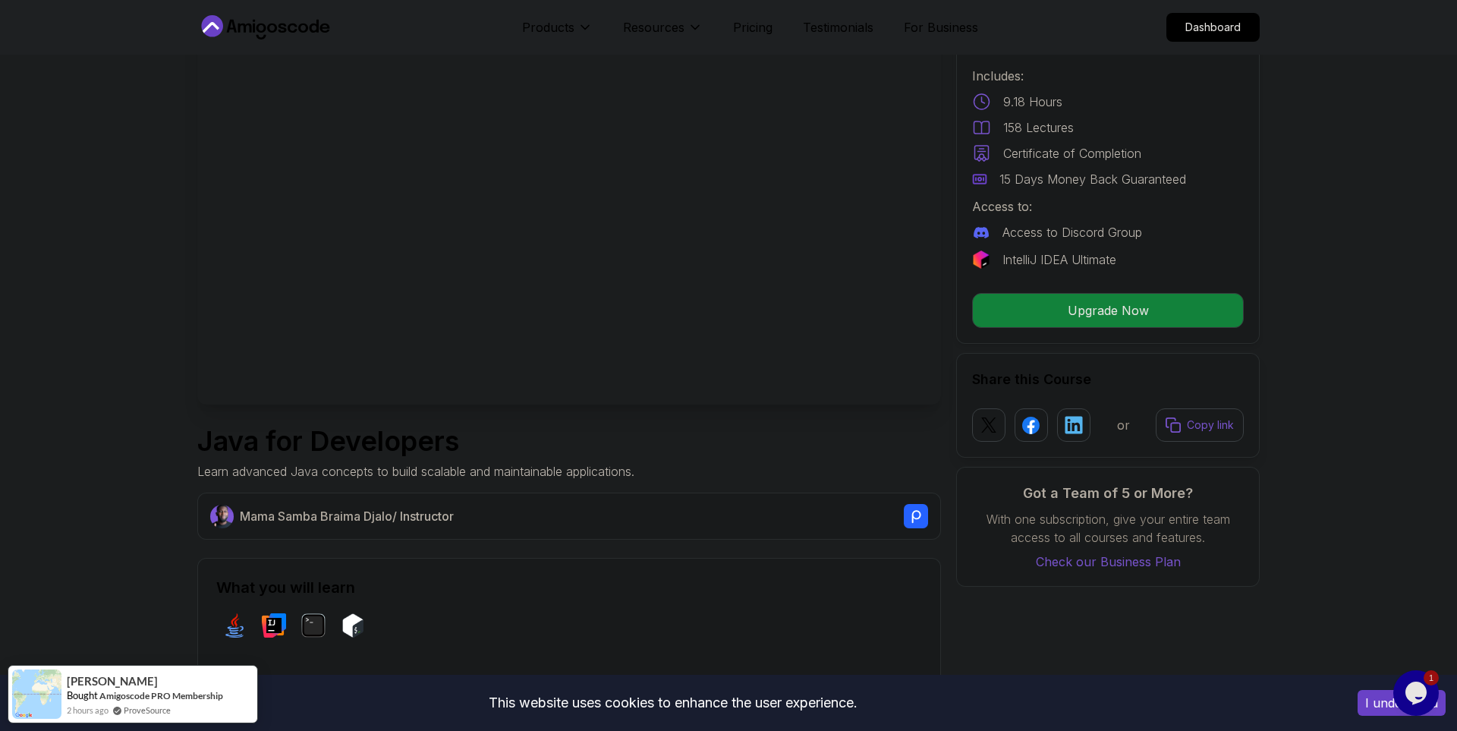
scroll to position [0, 0]
